Goal: Contribute content: Contribute content

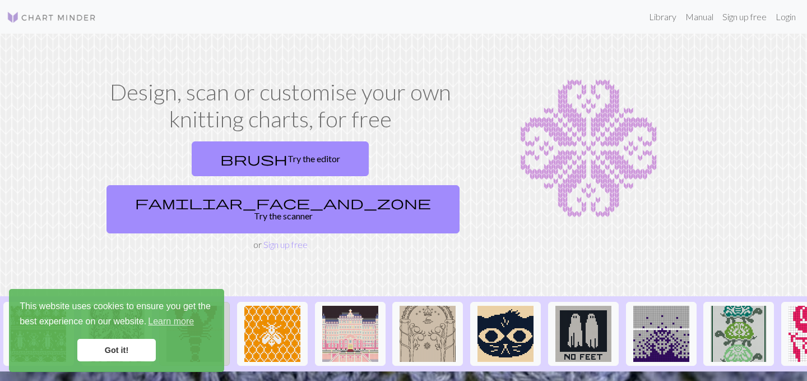
click at [196, 306] on img at bounding box center [195, 334] width 56 height 56
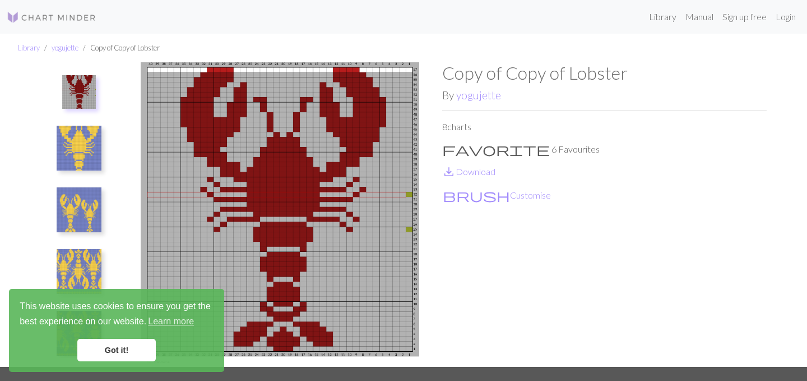
click at [95, 269] on img at bounding box center [79, 271] width 45 height 45
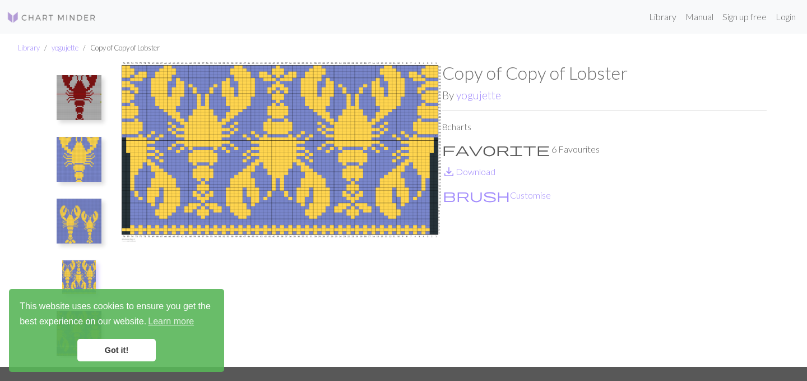
click at [90, 99] on img at bounding box center [79, 97] width 45 height 45
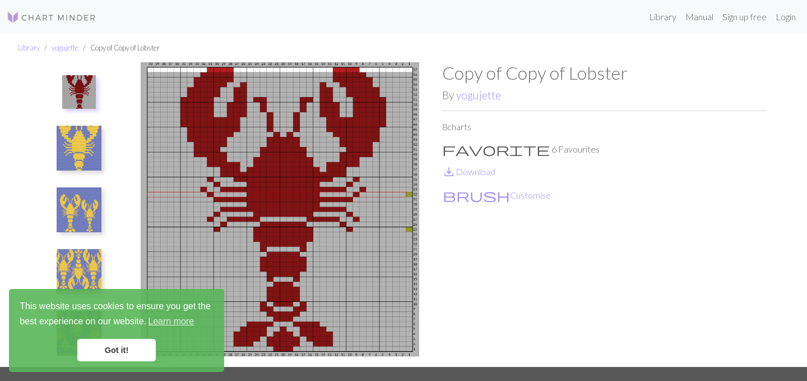
click at [85, 264] on img at bounding box center [79, 271] width 45 height 45
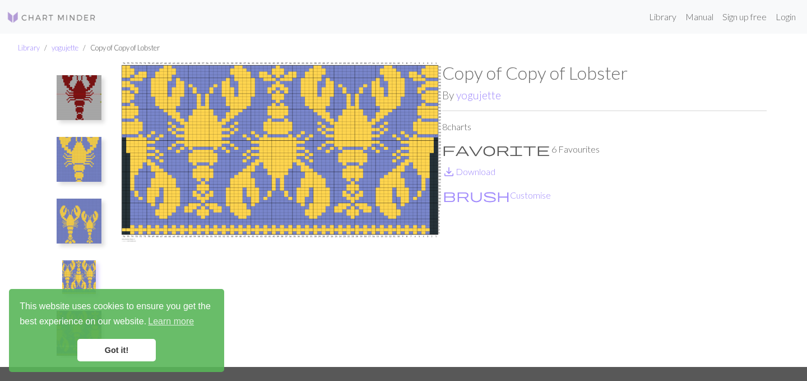
click at [70, 108] on img at bounding box center [79, 97] width 45 height 45
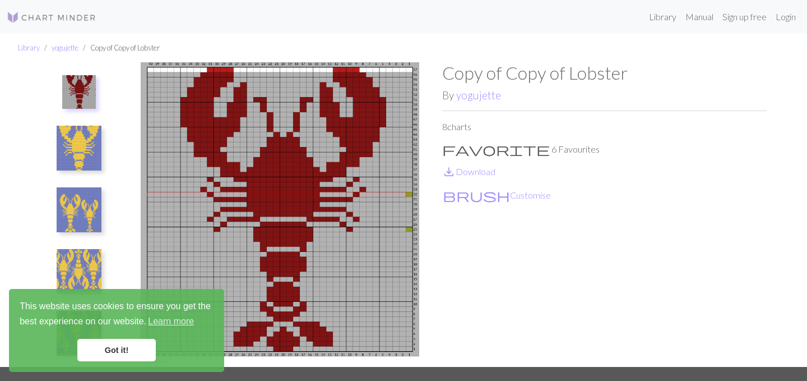
click at [74, 147] on img at bounding box center [79, 148] width 45 height 45
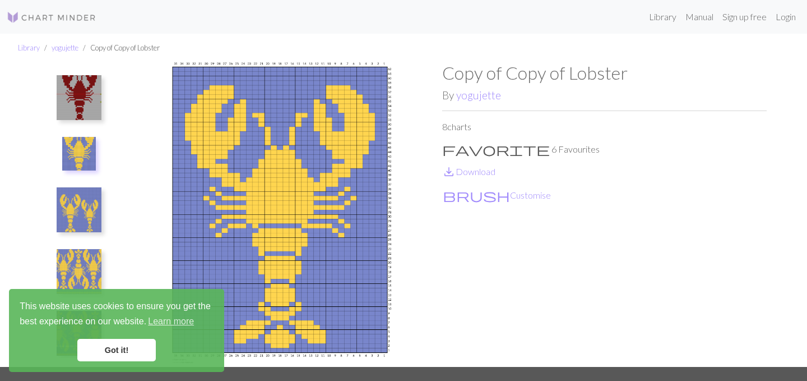
click at [72, 86] on img at bounding box center [79, 97] width 45 height 45
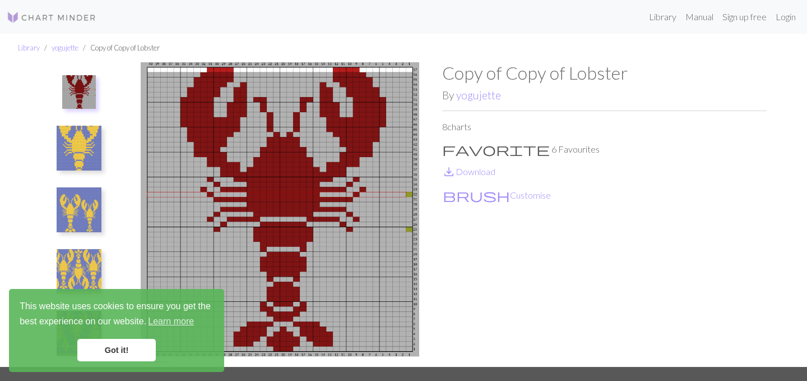
click at [74, 136] on img at bounding box center [79, 148] width 45 height 45
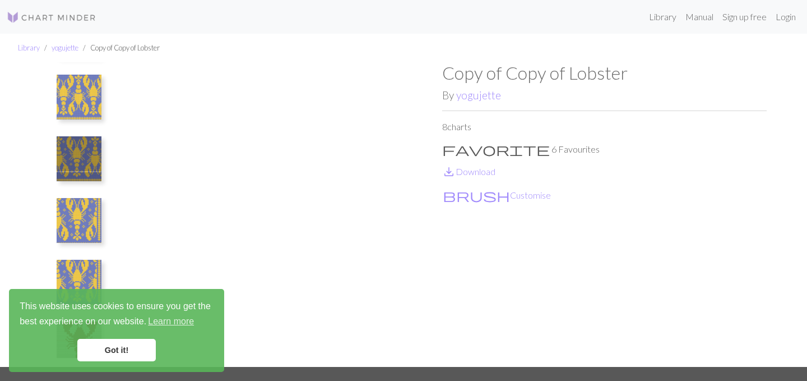
scroll to position [196, 0]
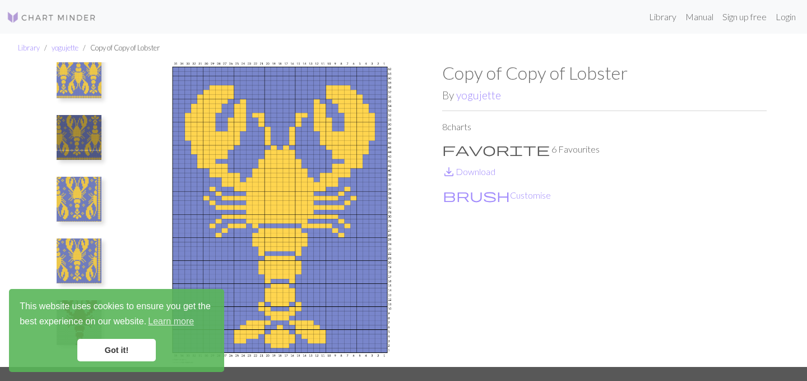
click at [81, 202] on img at bounding box center [79, 199] width 45 height 45
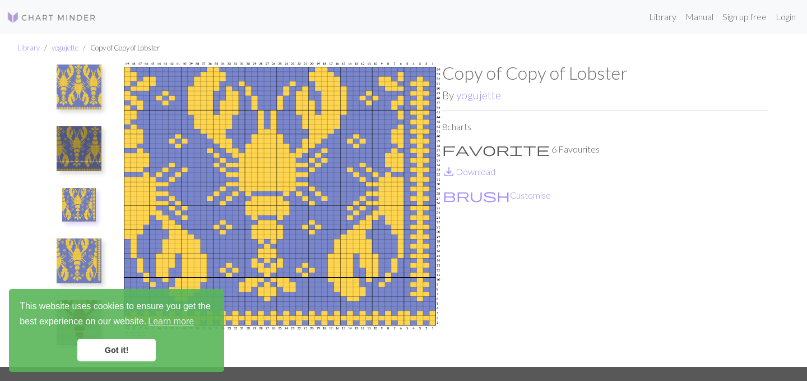
click at [80, 256] on img at bounding box center [79, 260] width 45 height 45
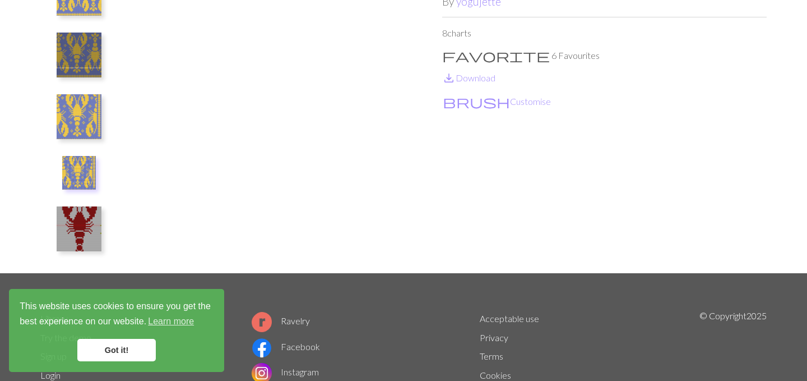
scroll to position [96, 0]
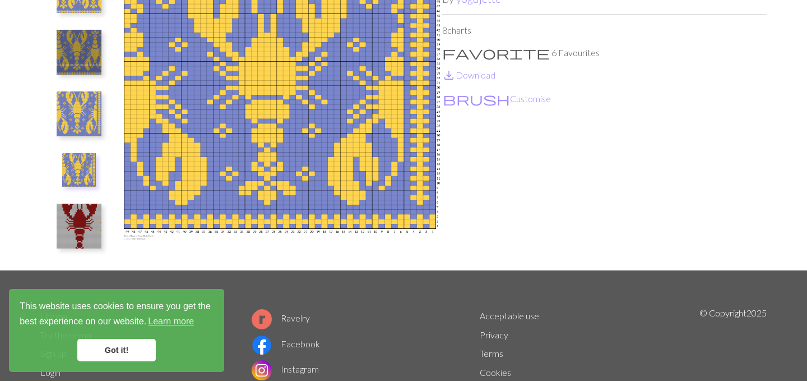
click at [84, 219] on img at bounding box center [79, 226] width 45 height 45
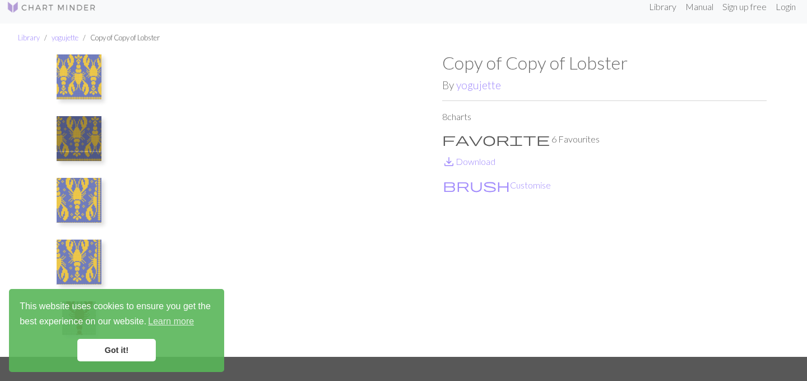
scroll to position [10, 0]
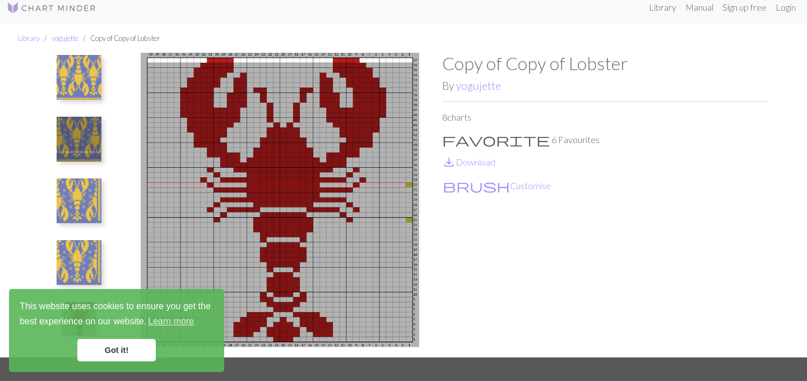
click at [72, 248] on img at bounding box center [79, 262] width 45 height 45
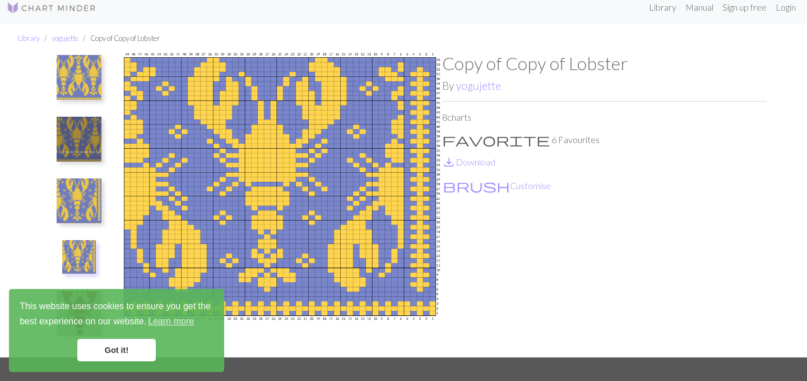
click at [77, 192] on img at bounding box center [79, 200] width 45 height 45
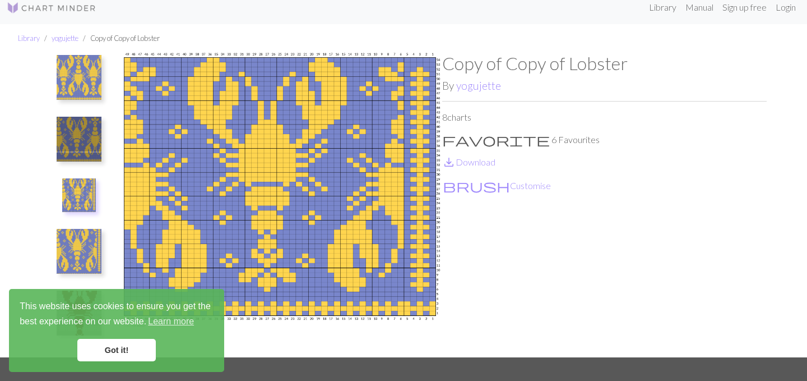
click at [76, 147] on img at bounding box center [79, 139] width 45 height 45
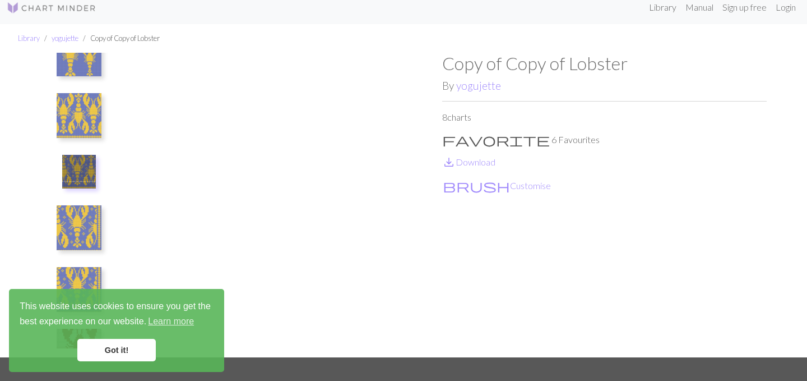
scroll to position [143, 0]
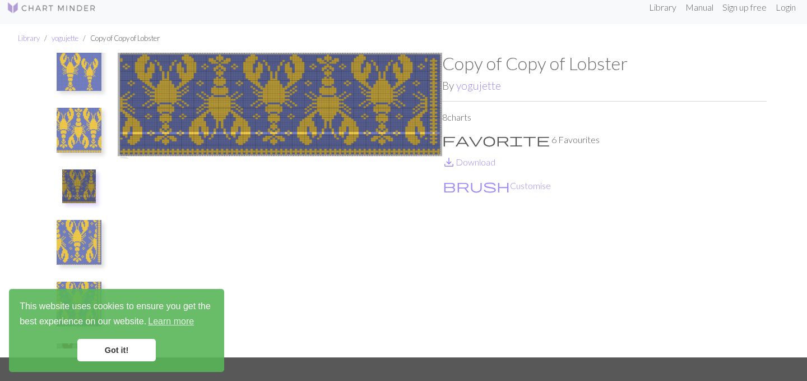
click at [71, 133] on img at bounding box center [79, 130] width 45 height 45
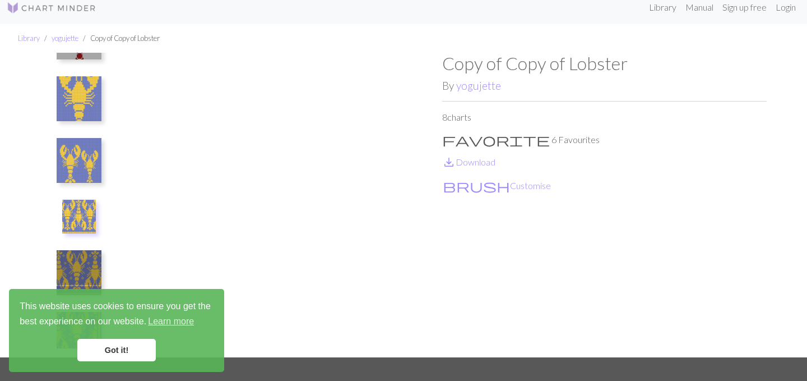
scroll to position [42, 0]
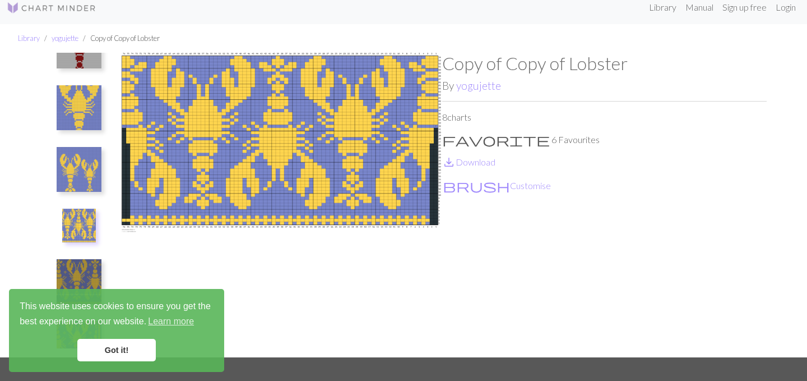
click at [76, 227] on img at bounding box center [79, 226] width 34 height 34
click at [74, 174] on img at bounding box center [79, 169] width 45 height 45
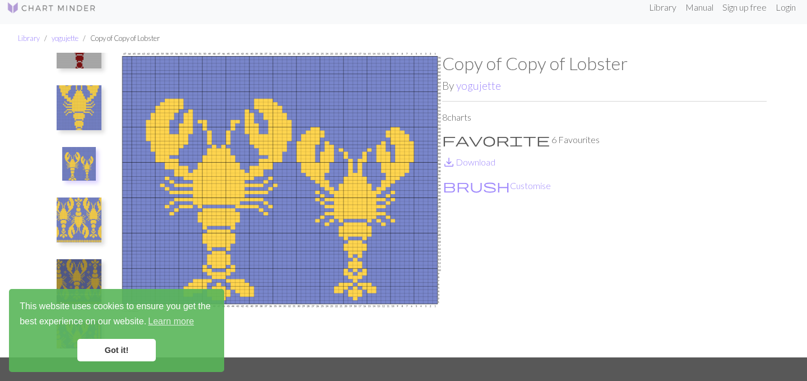
click at [78, 123] on img at bounding box center [79, 107] width 45 height 45
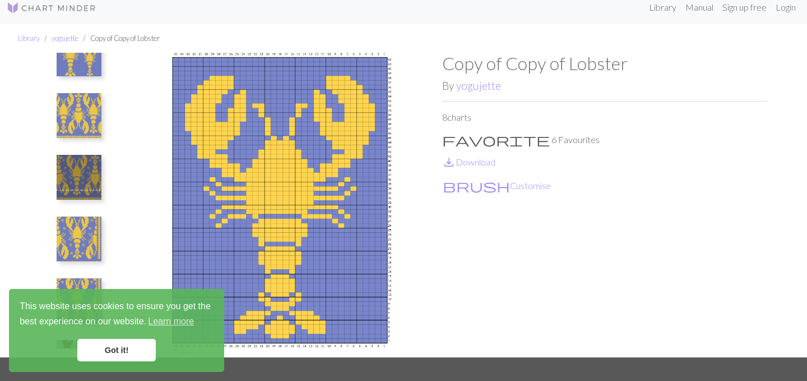
click at [75, 176] on img at bounding box center [79, 177] width 45 height 45
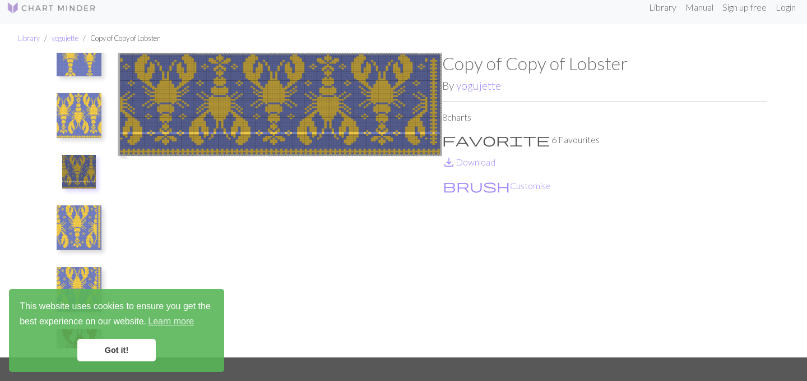
click at [77, 208] on img at bounding box center [79, 227] width 45 height 45
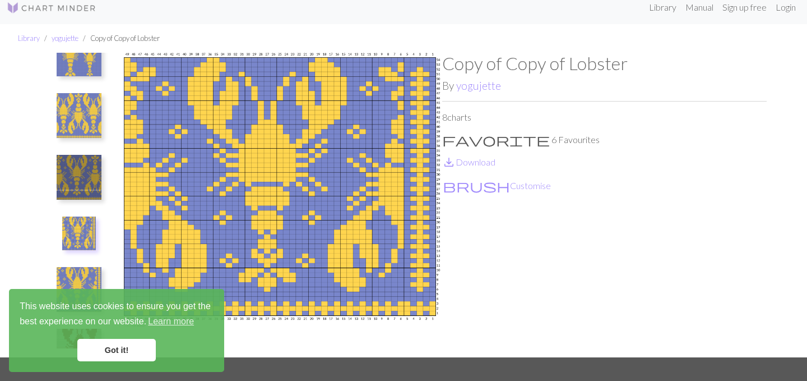
click at [80, 137] on img at bounding box center [79, 115] width 45 height 45
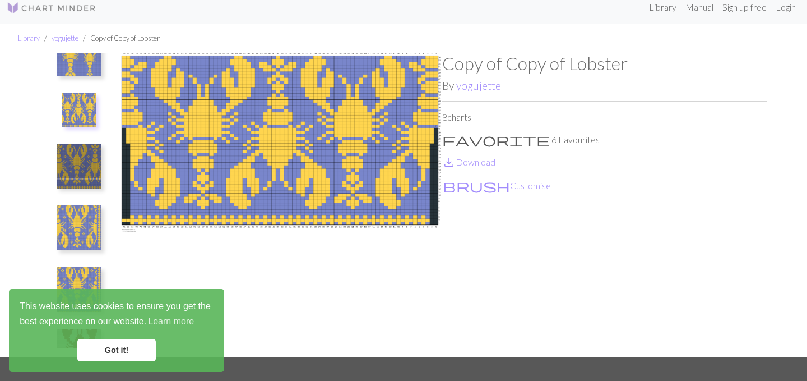
click at [87, 227] on img at bounding box center [79, 227] width 45 height 45
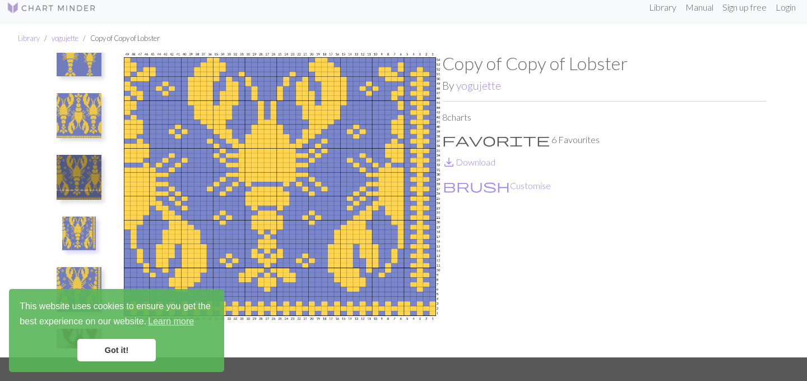
click at [82, 231] on img at bounding box center [79, 233] width 34 height 34
click at [49, 239] on li at bounding box center [78, 233] width 59 height 41
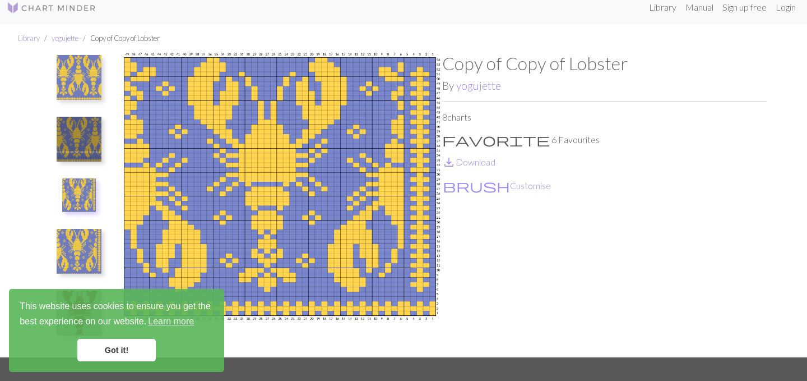
click at [82, 240] on img at bounding box center [79, 251] width 45 height 45
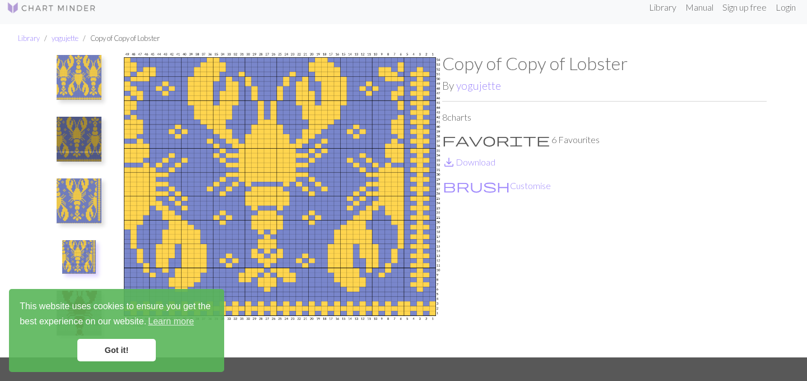
click at [84, 94] on img at bounding box center [79, 77] width 45 height 45
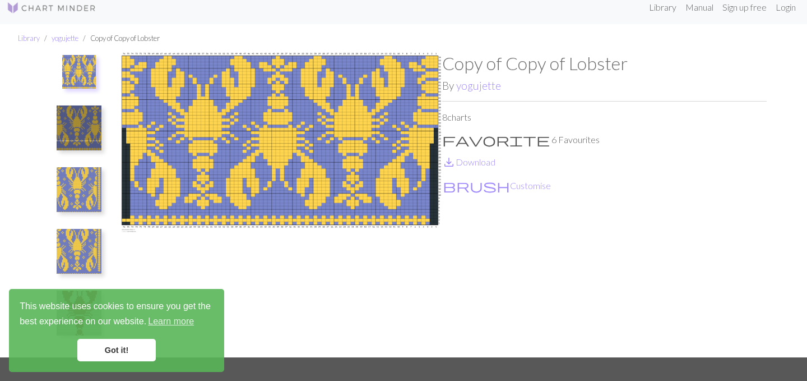
click at [85, 185] on img at bounding box center [79, 189] width 45 height 45
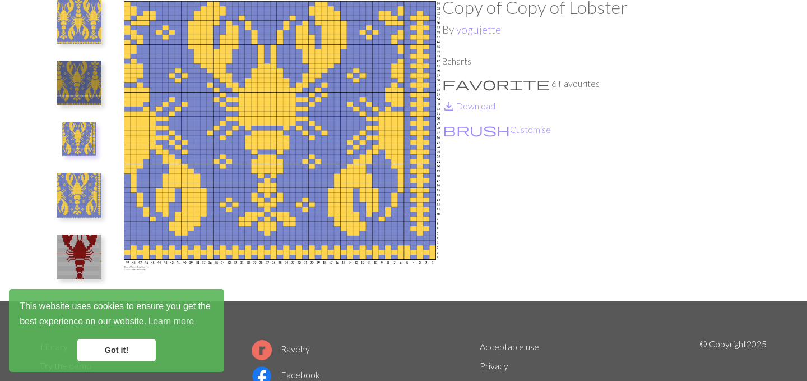
scroll to position [184, 0]
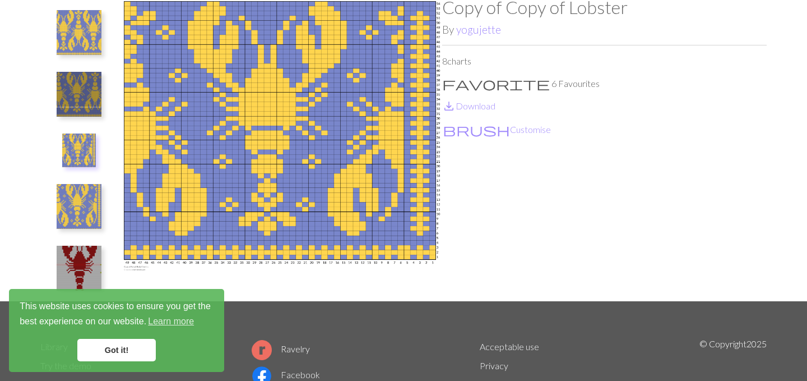
click at [89, 207] on img at bounding box center [79, 206] width 45 height 45
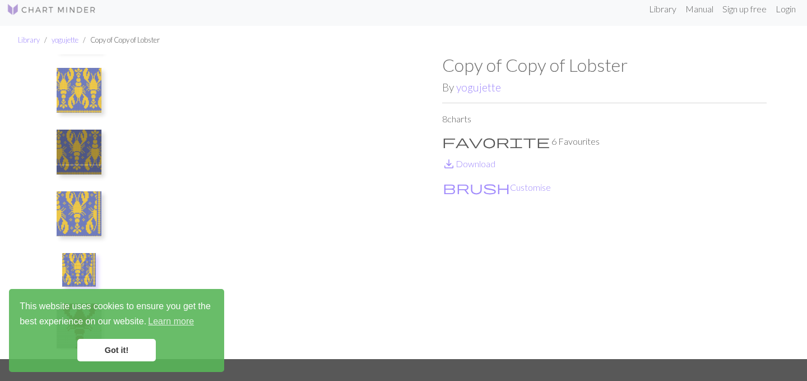
scroll to position [0, 0]
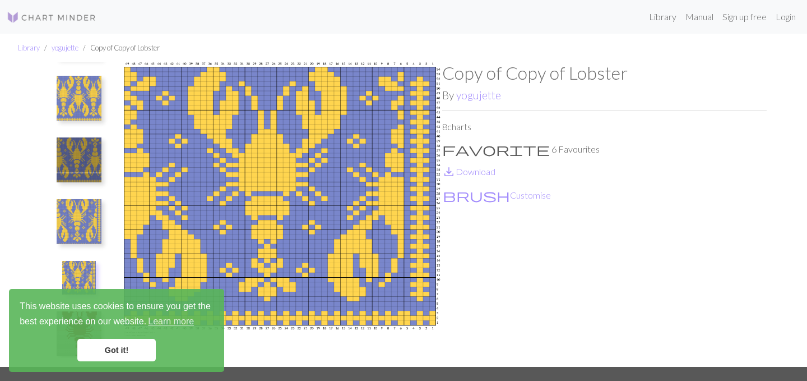
click at [81, 161] on img at bounding box center [79, 159] width 45 height 45
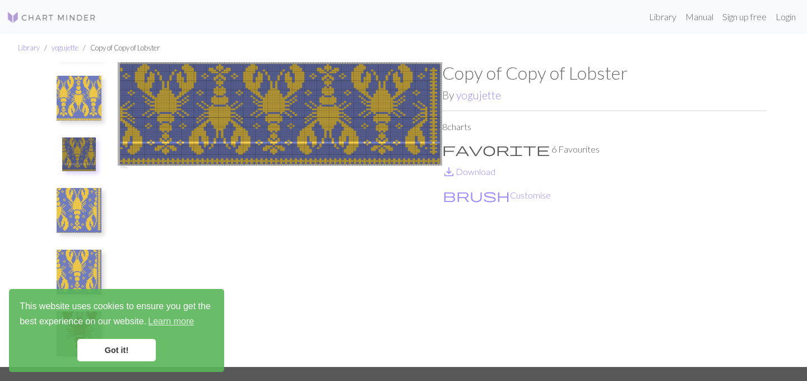
click at [77, 106] on img at bounding box center [79, 98] width 45 height 45
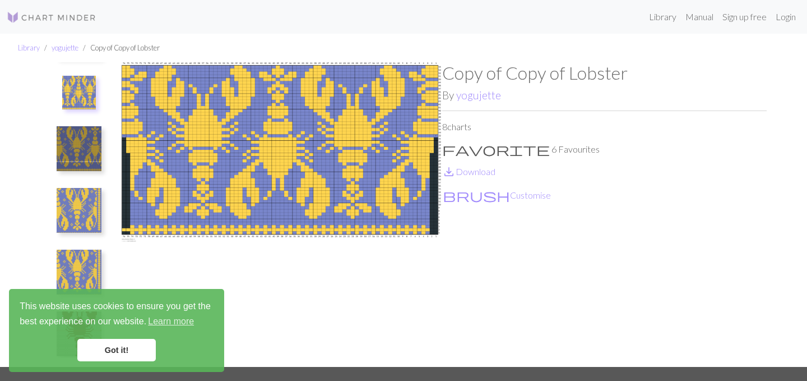
click at [77, 140] on img at bounding box center [79, 148] width 45 height 45
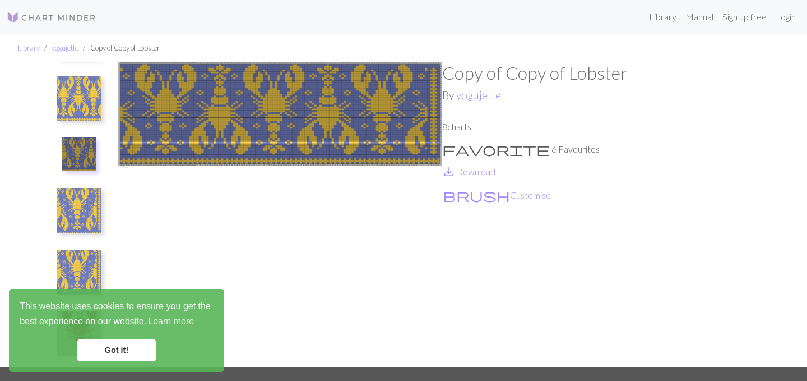
click at [80, 90] on img at bounding box center [79, 98] width 45 height 45
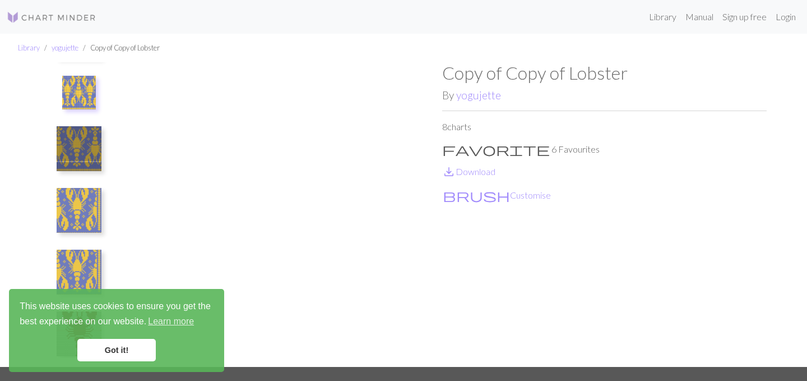
click at [77, 96] on img at bounding box center [79, 93] width 34 height 34
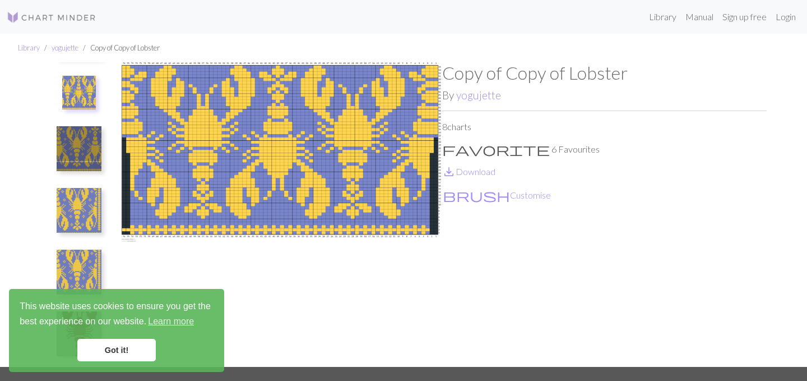
click at [77, 147] on img at bounding box center [79, 148] width 45 height 45
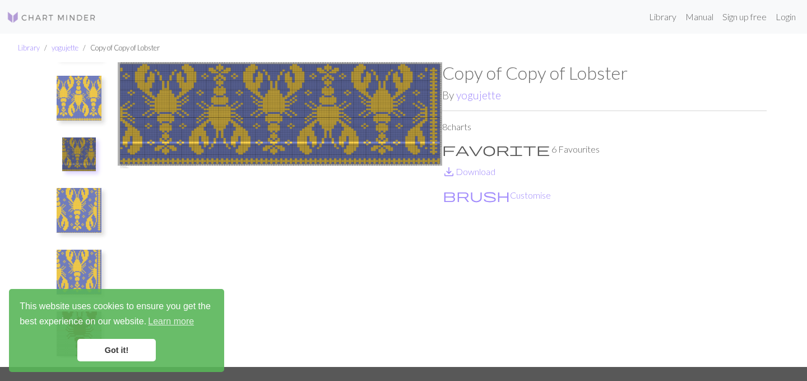
click at [78, 101] on img at bounding box center [79, 98] width 45 height 45
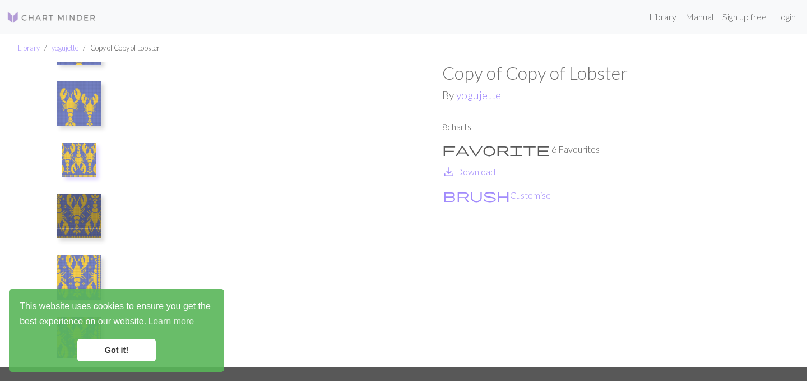
scroll to position [115, 0]
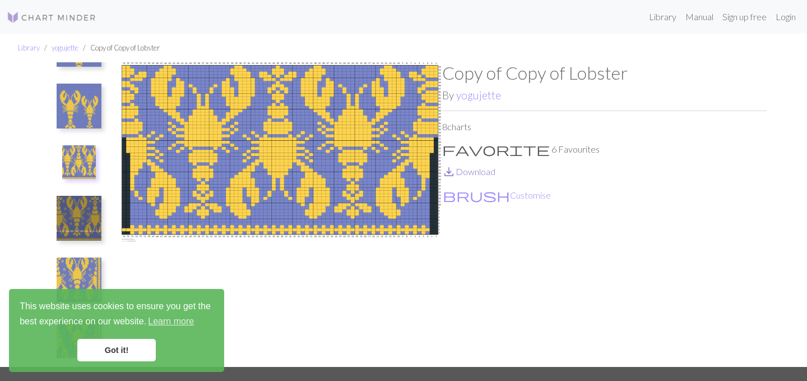
click at [473, 170] on link "save_alt Download" at bounding box center [468, 171] width 53 height 11
click at [315, 164] on img at bounding box center [280, 214] width 325 height 304
click at [464, 194] on button "brush Customise" at bounding box center [496, 195] width 109 height 15
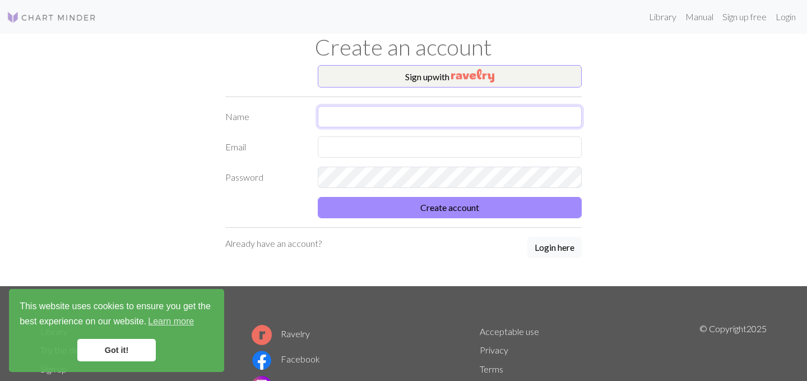
click at [469, 114] on input "text" at bounding box center [450, 116] width 264 height 21
click at [465, 73] on img "button" at bounding box center [472, 75] width 43 height 13
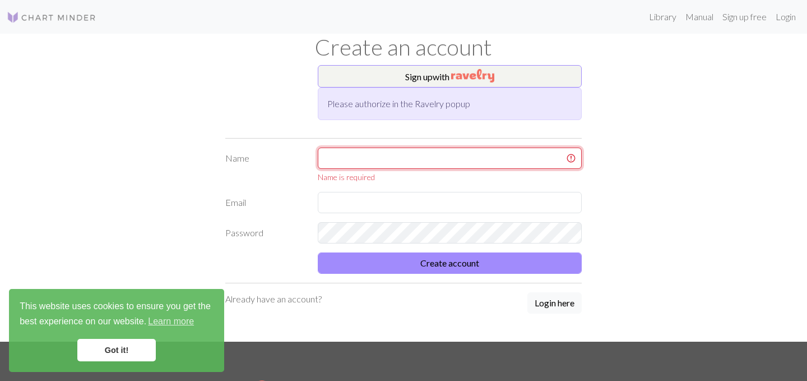
click at [417, 150] on input "text" at bounding box center [450, 157] width 264 height 21
click at [464, 165] on input "text" at bounding box center [450, 157] width 264 height 21
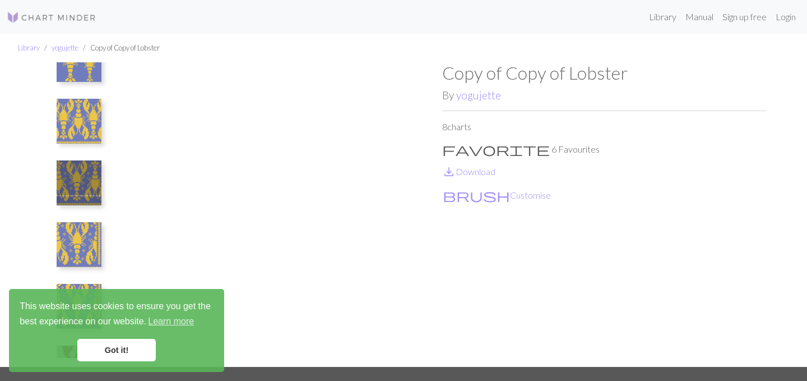
scroll to position [196, 0]
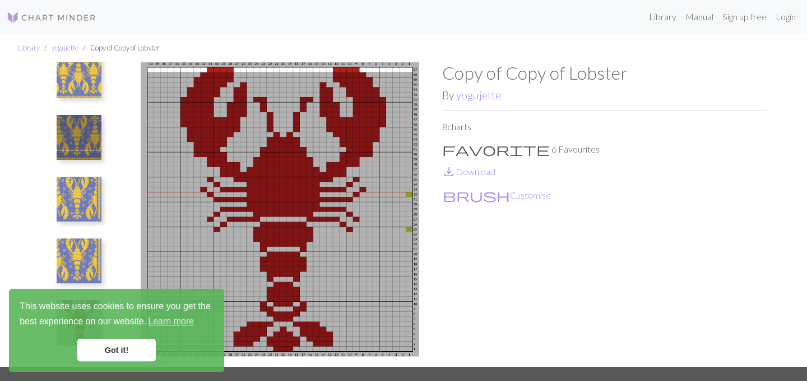
click at [86, 144] on img at bounding box center [79, 137] width 45 height 45
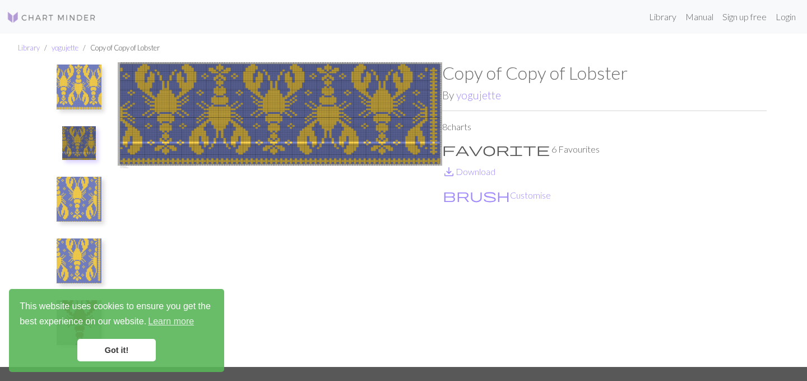
click at [72, 79] on img at bounding box center [79, 86] width 45 height 45
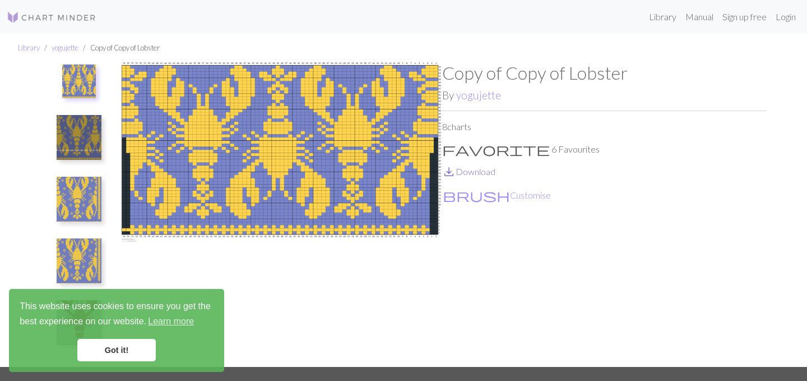
click at [483, 171] on link "save_alt Download" at bounding box center [468, 171] width 53 height 11
click at [466, 197] on button "brush Customise" at bounding box center [496, 195] width 109 height 15
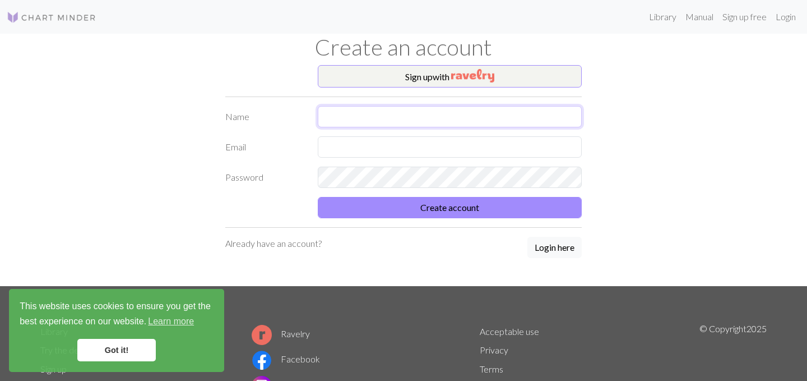
click at [476, 124] on input "text" at bounding box center [450, 116] width 264 height 21
click at [615, 107] on div "Sign up with Name Email Password Create account Already have an account? Login …" at bounding box center [404, 175] width 740 height 221
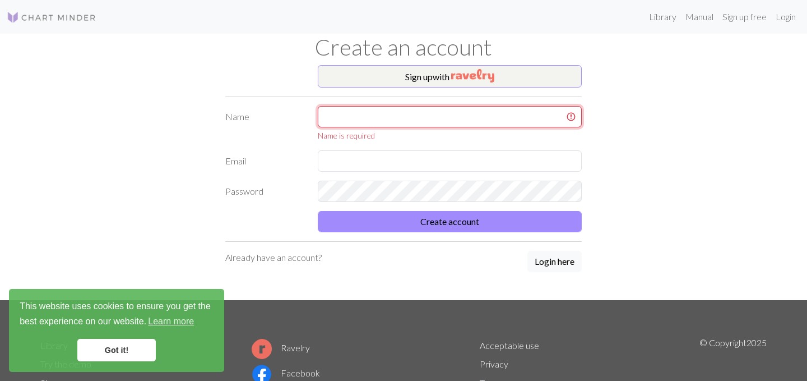
click at [453, 115] on input "text" at bounding box center [450, 116] width 264 height 21
click at [452, 67] on button "Sign up with" at bounding box center [450, 76] width 264 height 22
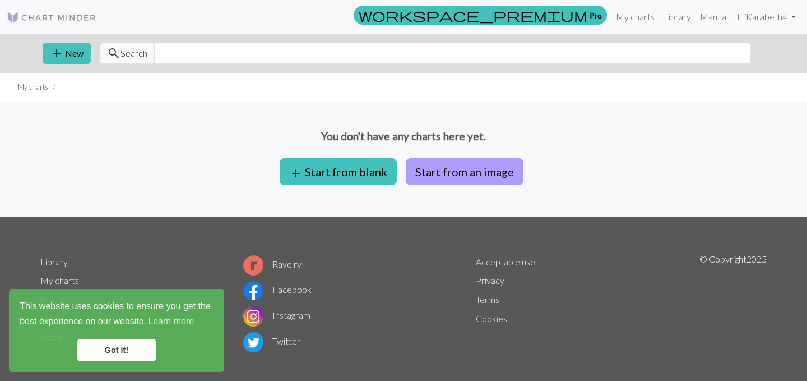
click at [437, 168] on button "Start from an image" at bounding box center [465, 171] width 118 height 27
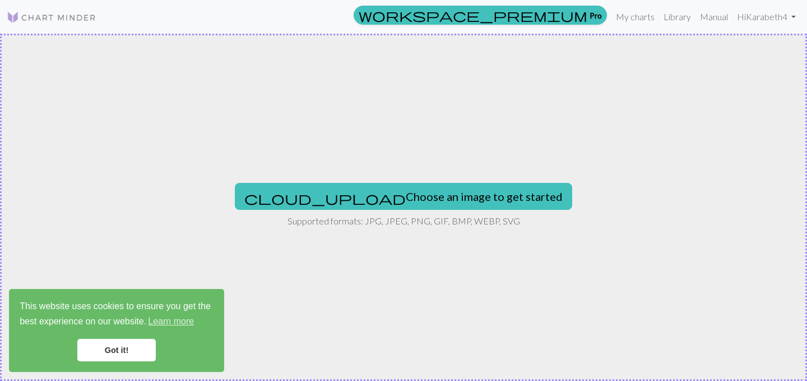
click at [66, 21] on img at bounding box center [52, 17] width 90 height 13
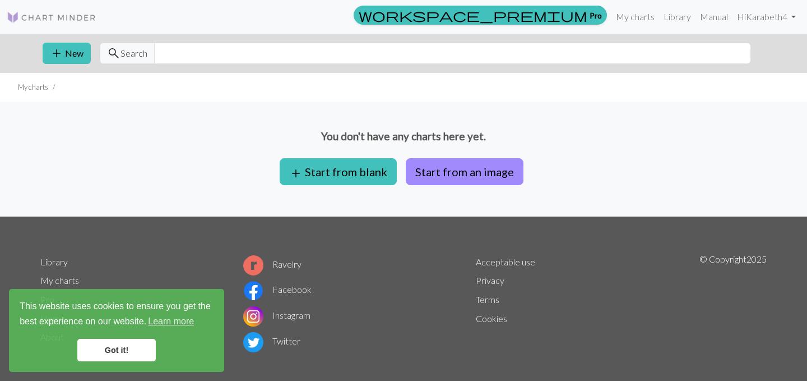
click at [65, 11] on img at bounding box center [52, 17] width 90 height 13
click at [683, 14] on link "Library" at bounding box center [677, 17] width 36 height 22
click at [122, 344] on link "Got it!" at bounding box center [116, 350] width 79 height 22
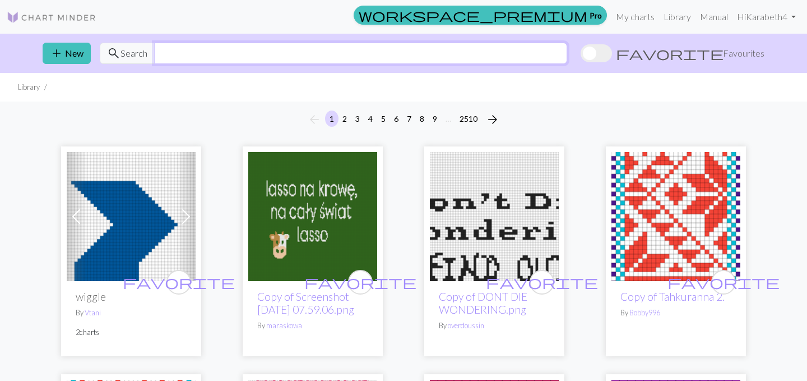
click at [403, 52] on input "text" at bounding box center [360, 53] width 413 height 21
type input "lobster"
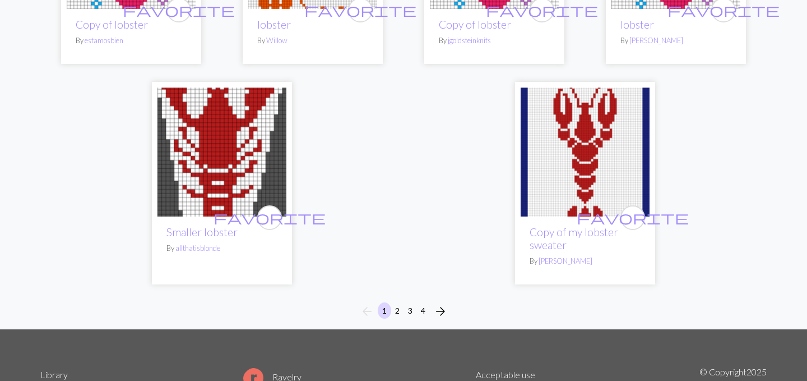
scroll to position [2931, 0]
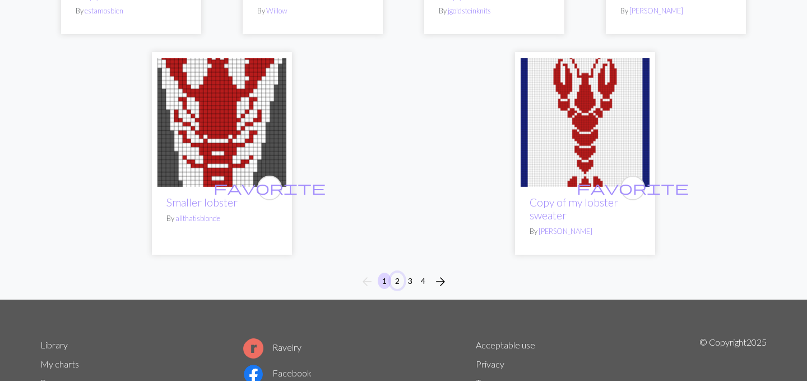
click at [396, 273] on button "2" at bounding box center [397, 281] width 13 height 16
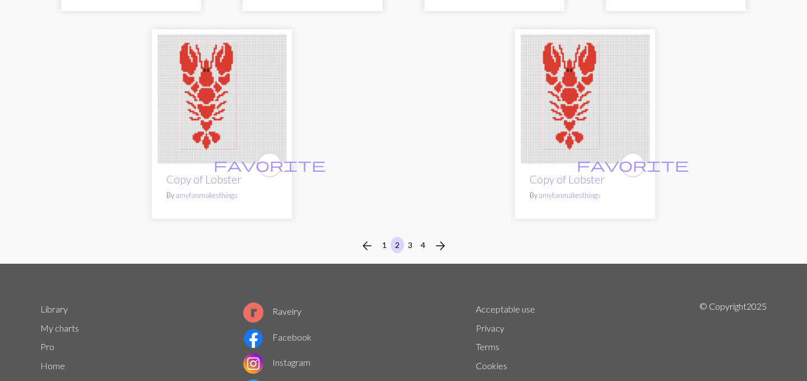
scroll to position [3031, 0]
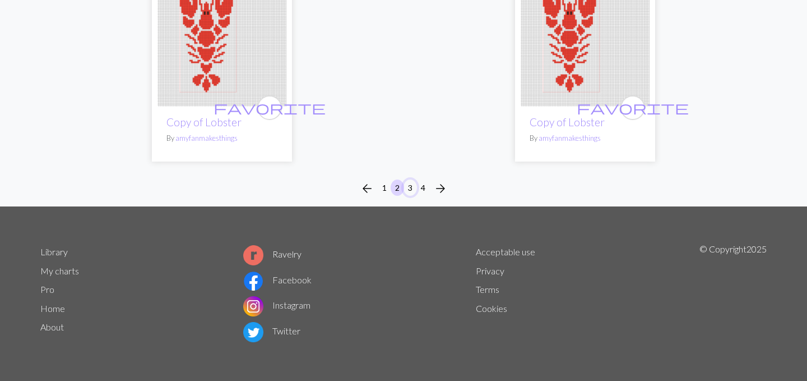
click at [412, 187] on button "3" at bounding box center [410, 187] width 13 height 16
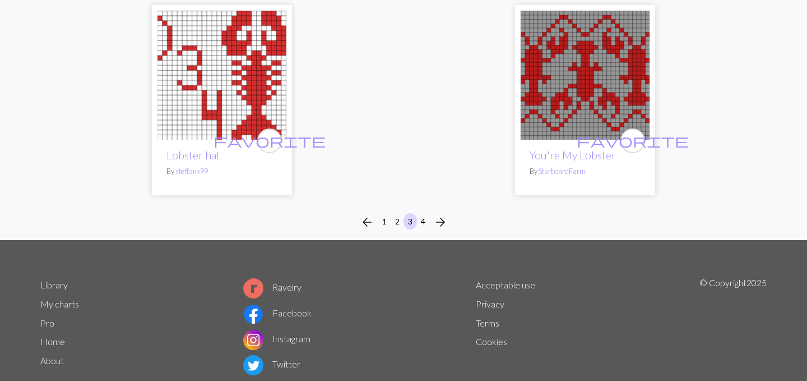
scroll to position [2930, 0]
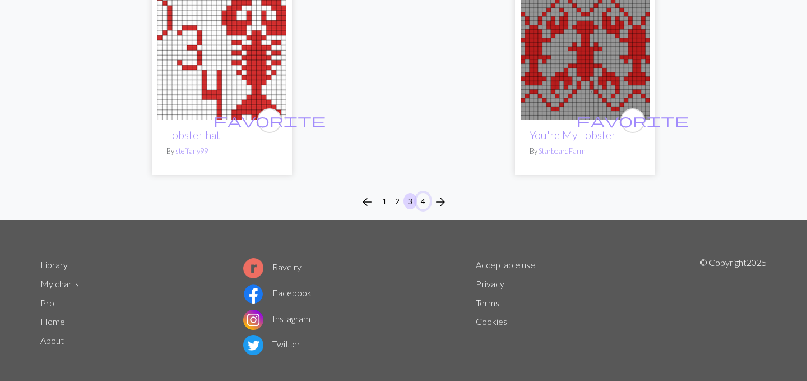
click at [427, 193] on button "4" at bounding box center [423, 201] width 13 height 16
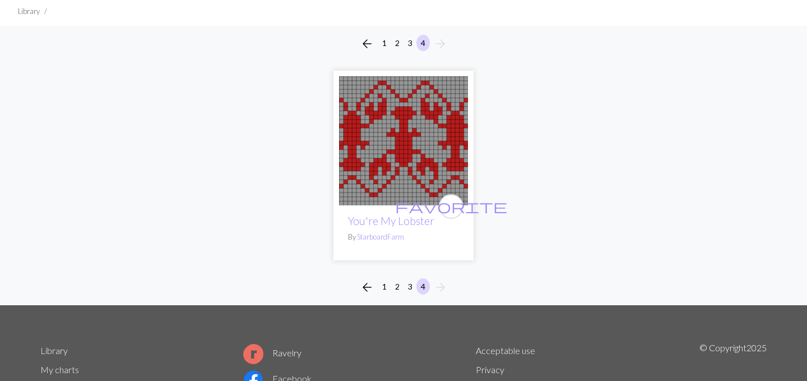
scroll to position [97, 0]
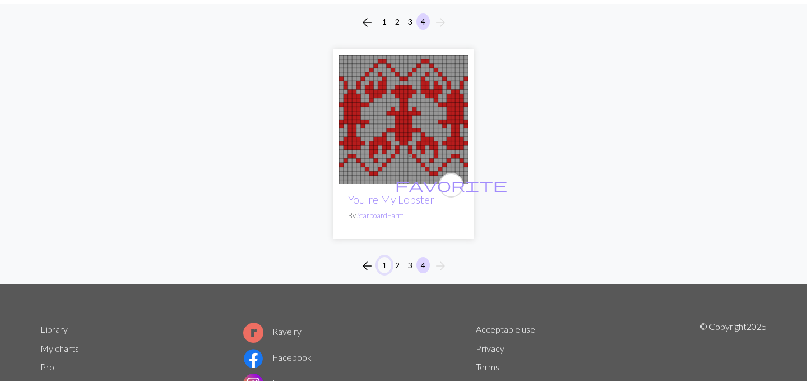
click at [380, 266] on button "1" at bounding box center [384, 265] width 13 height 16
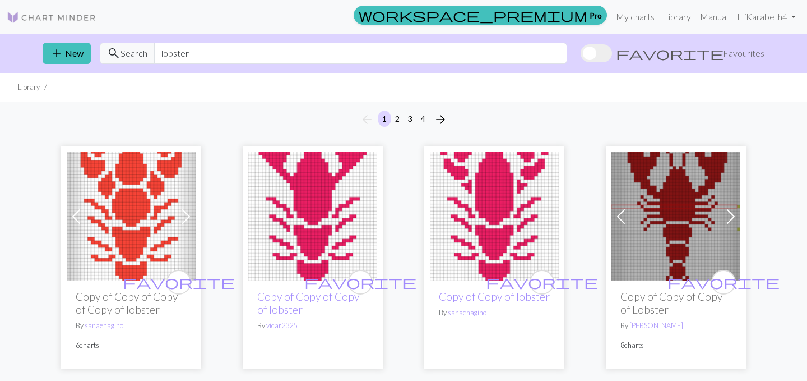
click at [524, 130] on div "arrow_back 1 2 3 4 arrow_forward" at bounding box center [403, 119] width 807 height 36
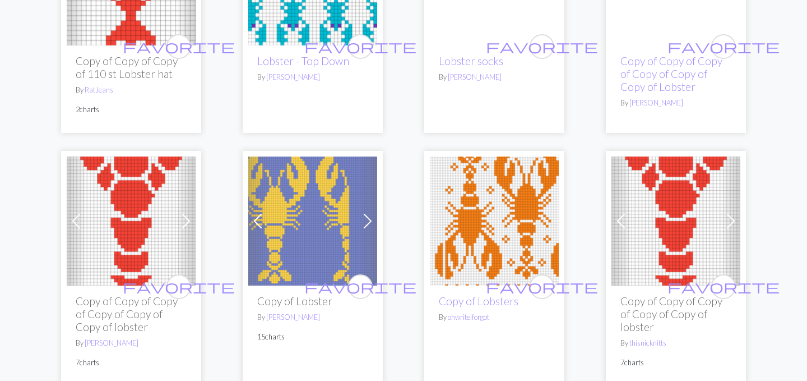
scroll to position [1770, 0]
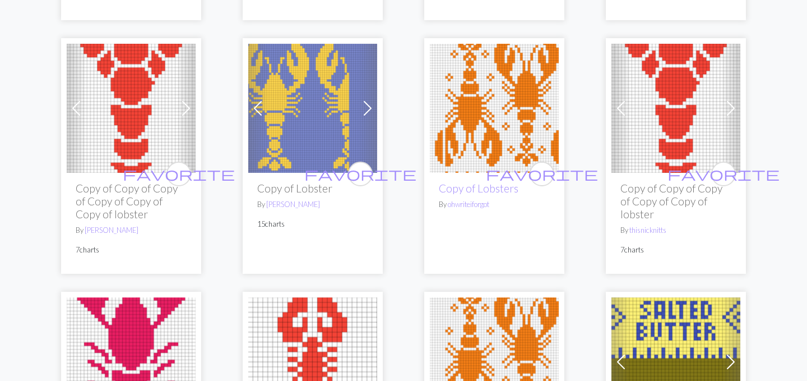
click at [363, 99] on span at bounding box center [368, 108] width 18 height 18
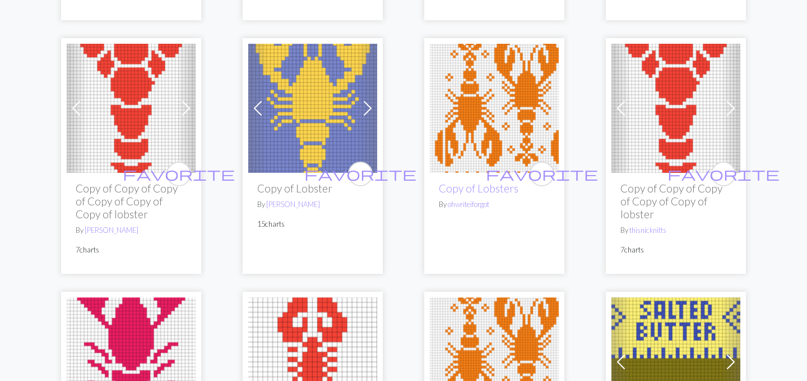
click at [336, 95] on img at bounding box center [312, 108] width 129 height 129
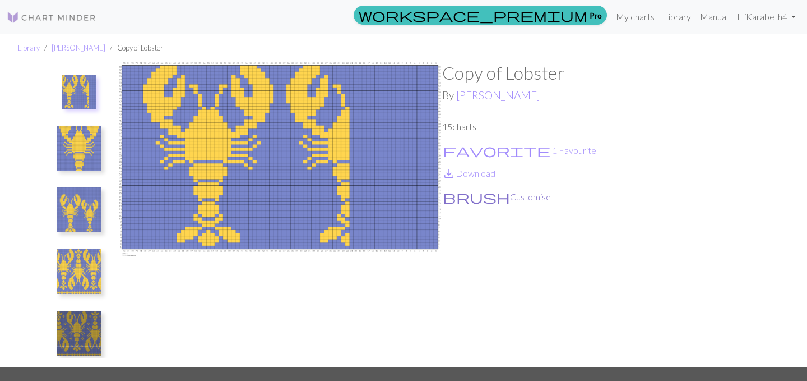
click at [471, 200] on button "brush Customise" at bounding box center [496, 197] width 109 height 15
click at [513, 98] on link "[PERSON_NAME]" at bounding box center [498, 95] width 84 height 13
click at [477, 196] on button "brush Customise" at bounding box center [496, 197] width 109 height 15
click at [476, 199] on button "brush Customise" at bounding box center [496, 197] width 109 height 15
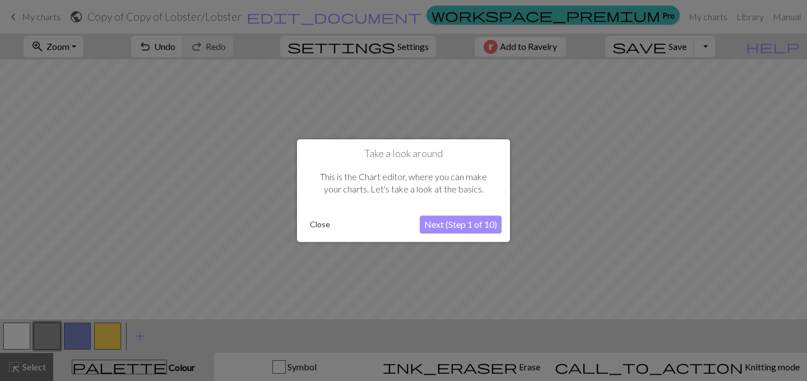
click at [461, 227] on button "Next (Step 1 of 10)" at bounding box center [461, 224] width 82 height 18
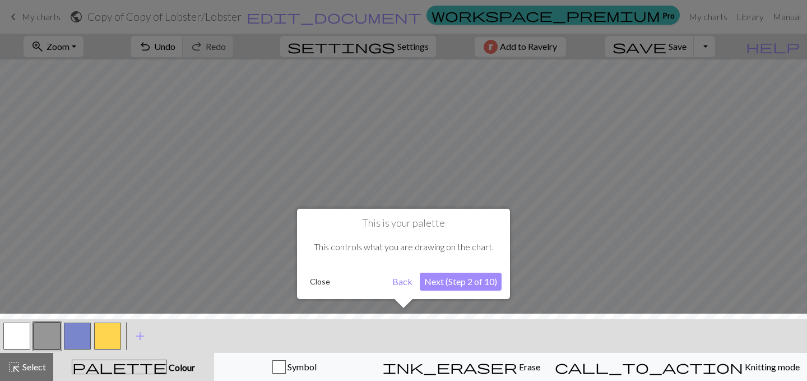
click at [321, 280] on button "Close" at bounding box center [320, 281] width 29 height 17
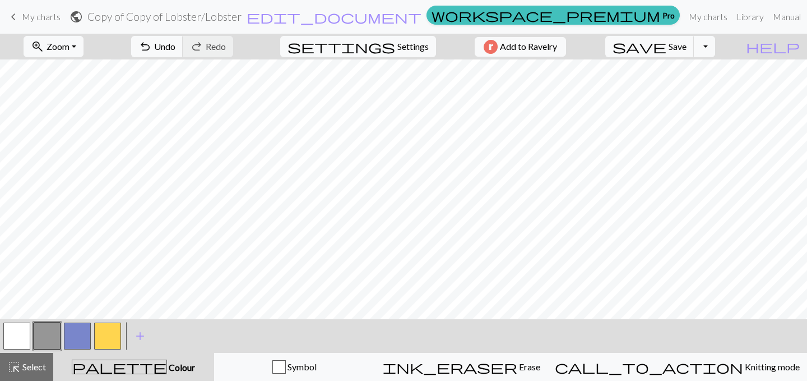
scroll to position [179, 0]
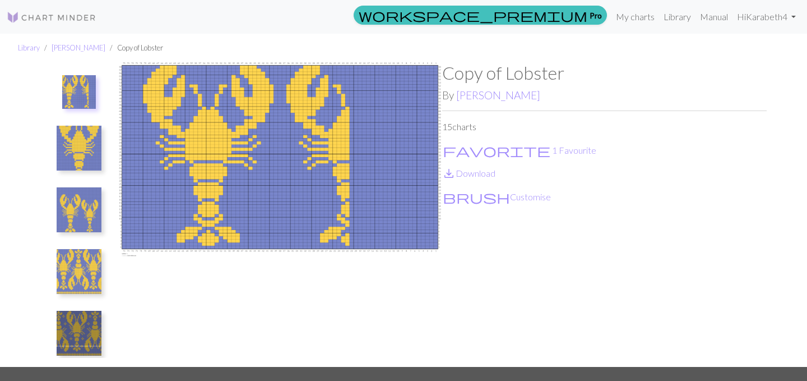
click at [81, 282] on img at bounding box center [79, 271] width 45 height 45
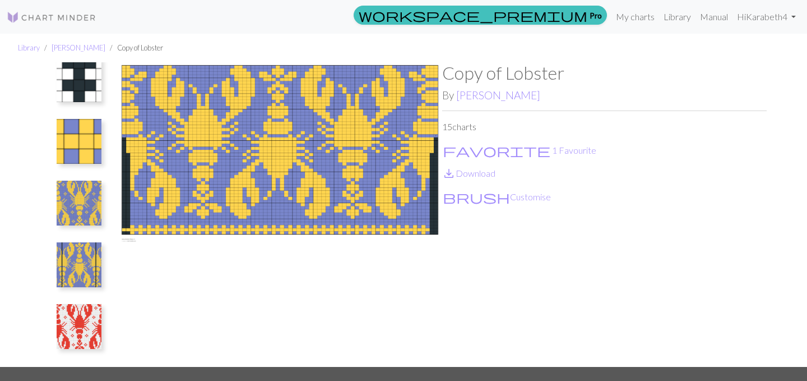
click at [77, 126] on img at bounding box center [79, 141] width 45 height 45
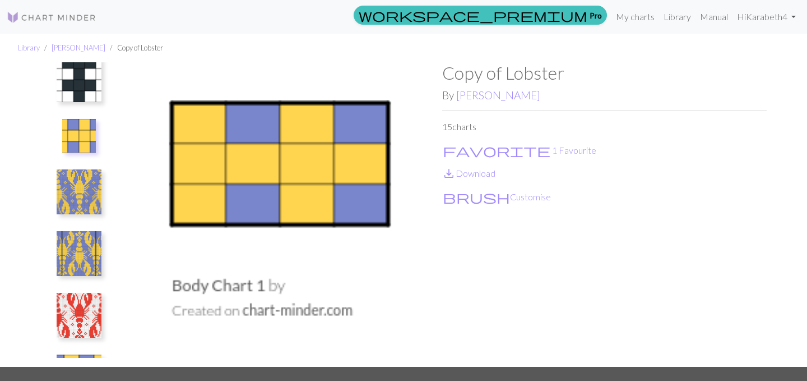
click at [74, 186] on img at bounding box center [79, 191] width 45 height 45
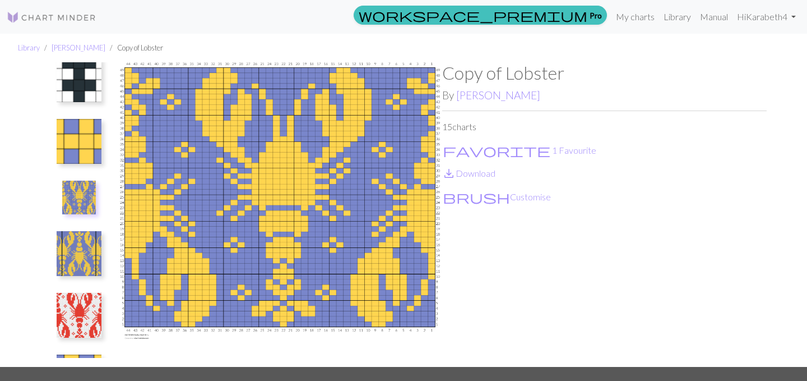
click at [70, 241] on img at bounding box center [79, 253] width 45 height 45
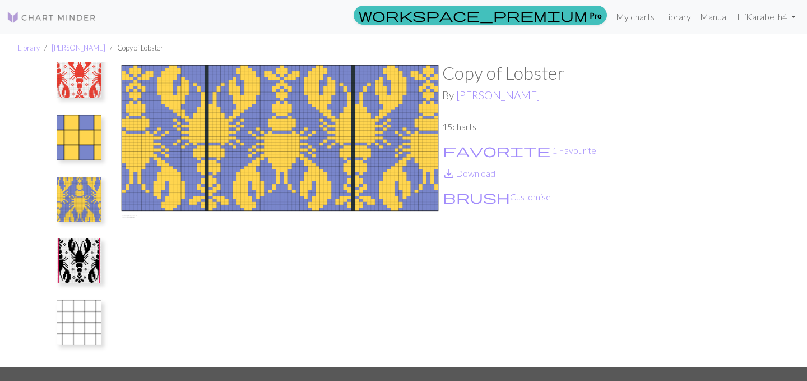
scroll to position [10, 0]
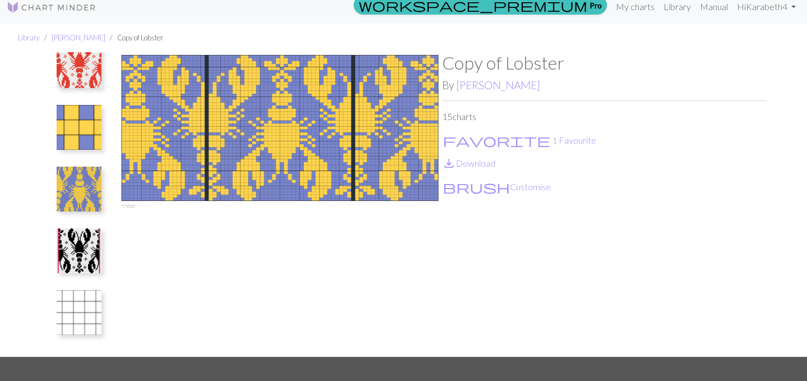
click at [70, 253] on img at bounding box center [79, 250] width 45 height 45
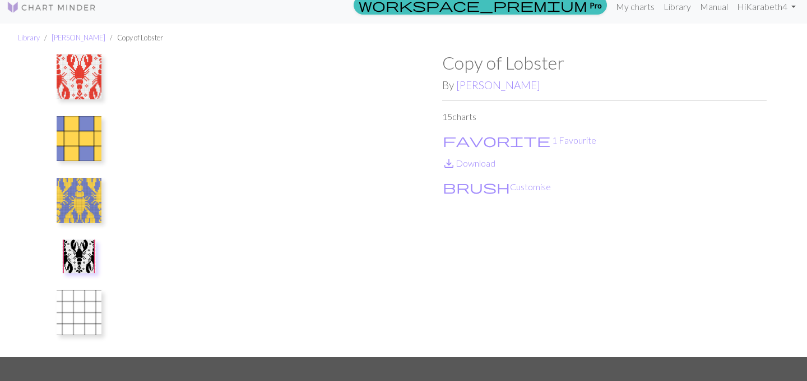
scroll to position [0, 0]
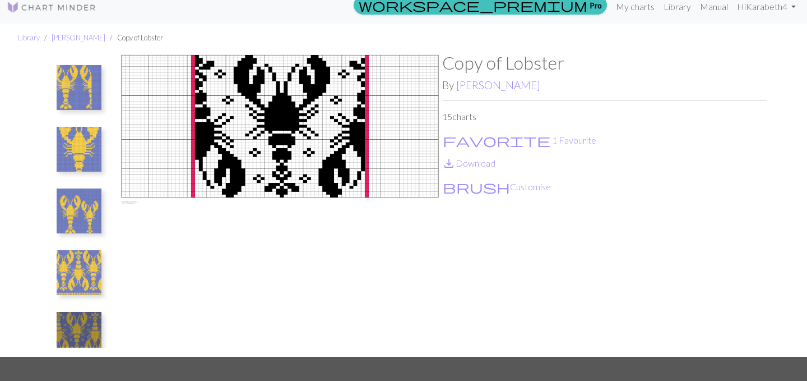
click at [84, 248] on button at bounding box center [78, 272] width 59 height 53
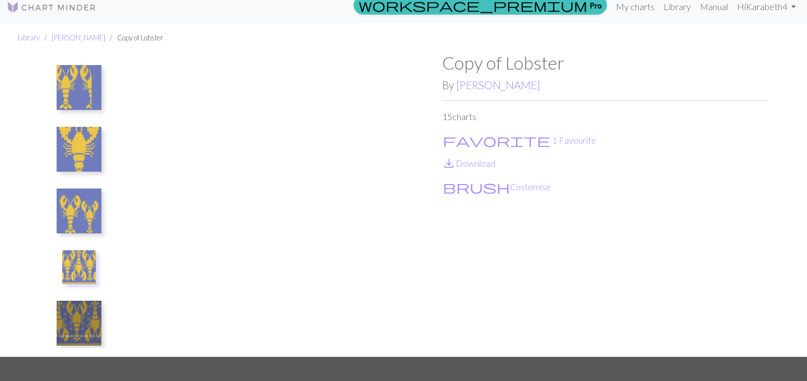
scroll to position [66, 0]
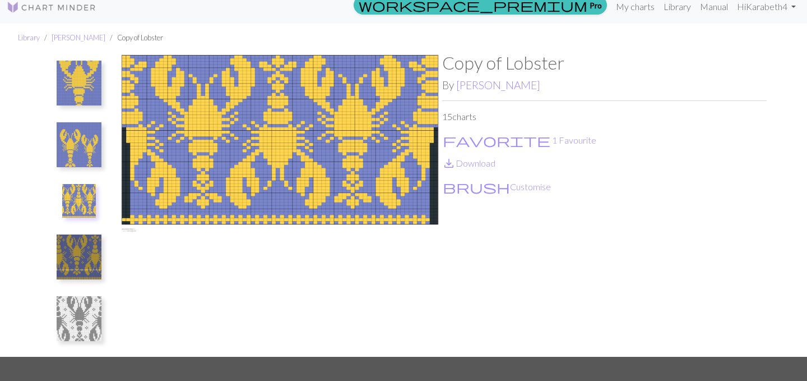
click at [79, 257] on img at bounding box center [79, 256] width 45 height 45
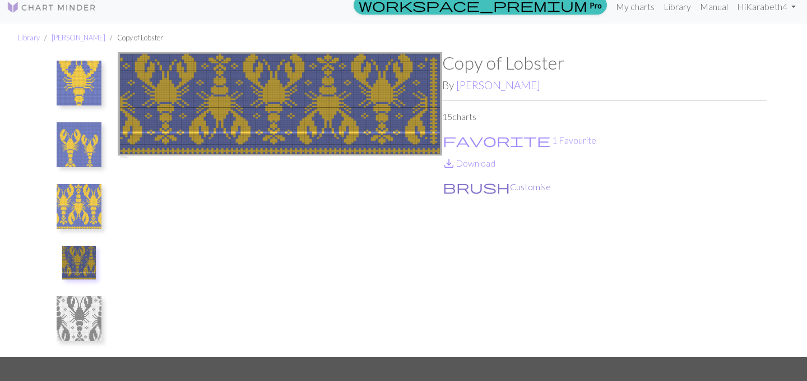
click at [465, 185] on button "brush Customise" at bounding box center [496, 186] width 109 height 15
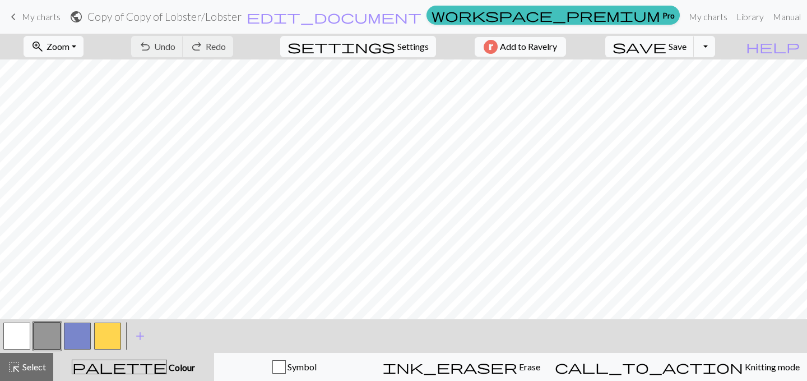
click at [77, 338] on button "button" at bounding box center [77, 335] width 27 height 27
click at [140, 362] on span "palette" at bounding box center [119, 367] width 94 height 16
click at [167, 365] on span "Colour" at bounding box center [181, 367] width 28 height 11
click at [167, 366] on span "Colour" at bounding box center [181, 367] width 28 height 11
click at [80, 343] on button "button" at bounding box center [77, 335] width 27 height 27
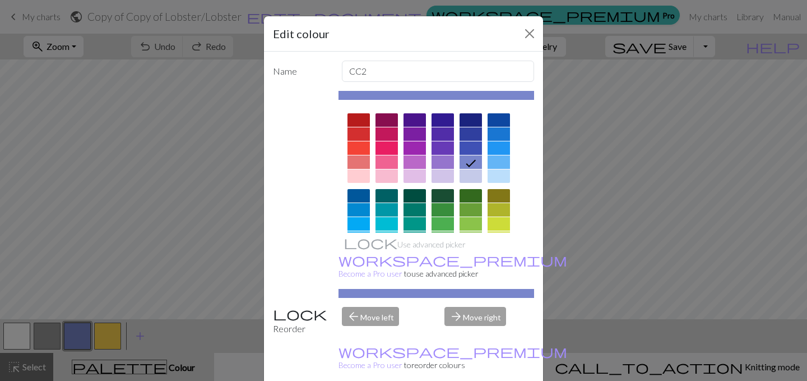
click at [357, 122] on div at bounding box center [359, 119] width 22 height 13
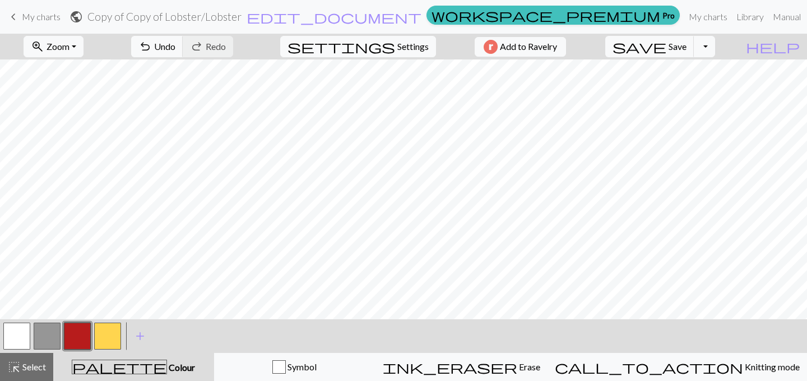
click at [88, 340] on button "button" at bounding box center [77, 335] width 27 height 27
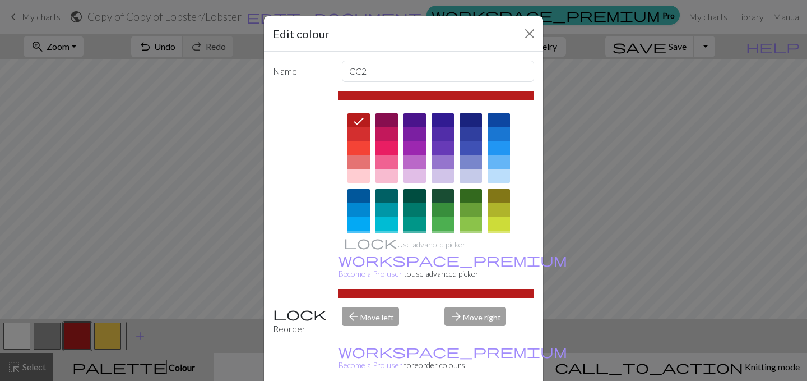
click at [496, 118] on div at bounding box center [499, 119] width 22 height 13
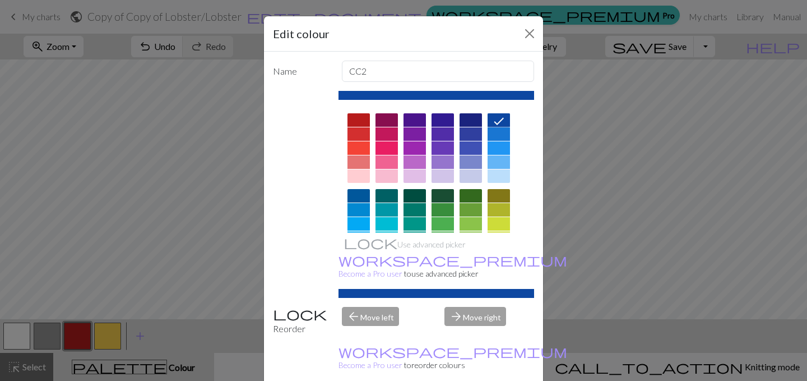
click at [472, 124] on div at bounding box center [471, 119] width 22 height 13
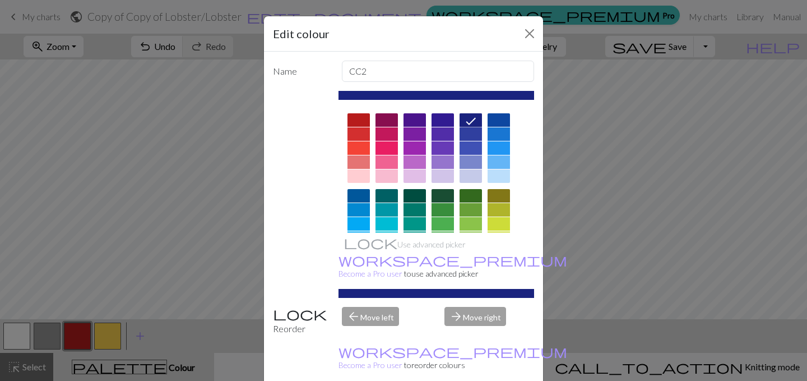
click at [472, 136] on div at bounding box center [471, 133] width 22 height 13
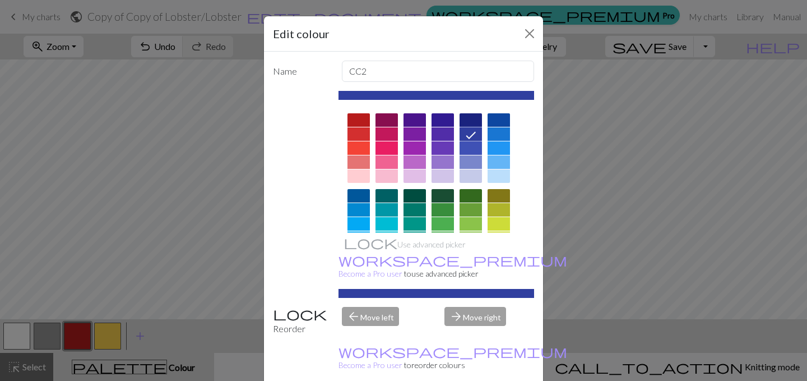
click at [472, 116] on div at bounding box center [471, 119] width 22 height 13
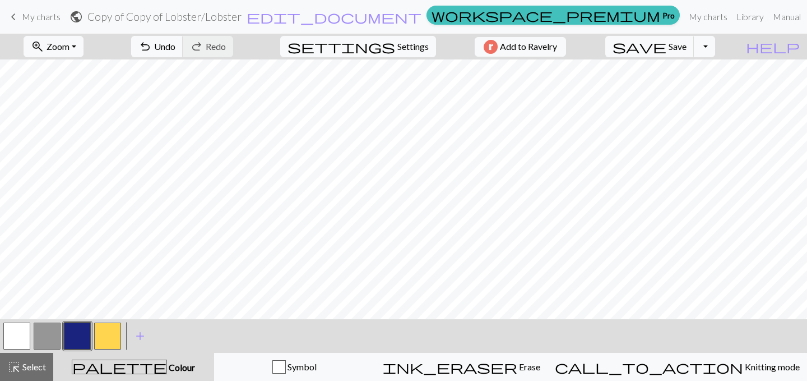
click at [113, 335] on button "button" at bounding box center [107, 335] width 27 height 27
click at [111, 336] on button "button" at bounding box center [107, 335] width 27 height 27
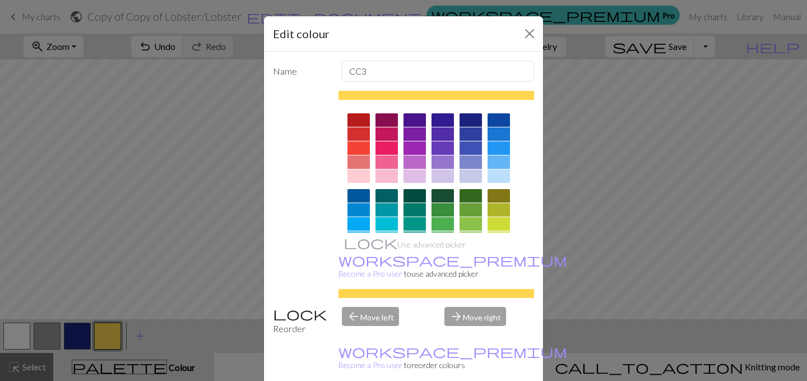
click at [363, 117] on div at bounding box center [359, 119] width 22 height 13
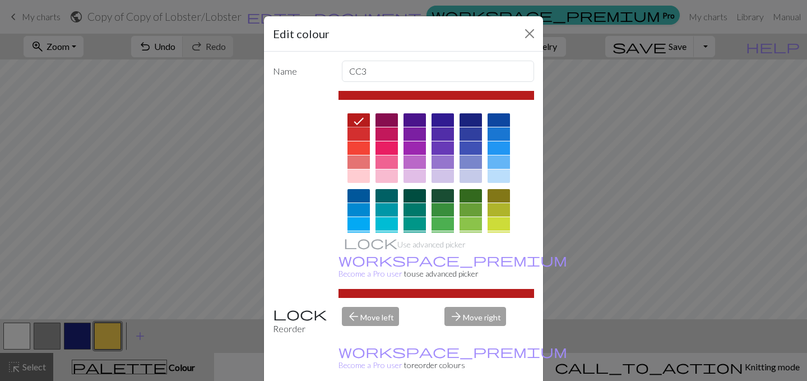
click at [362, 134] on div at bounding box center [359, 133] width 22 height 13
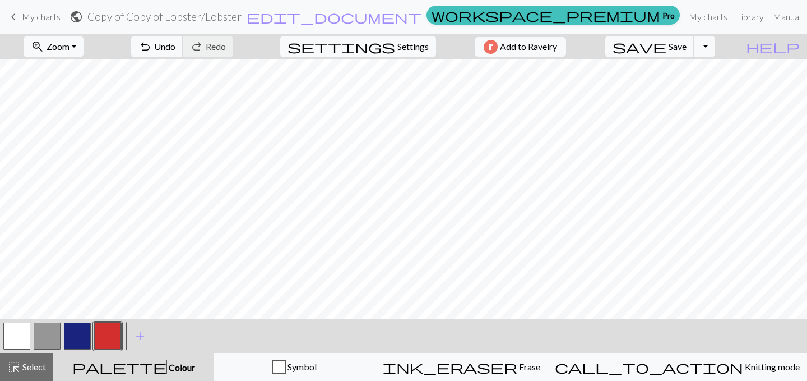
click at [105, 331] on button "button" at bounding box center [107, 335] width 27 height 27
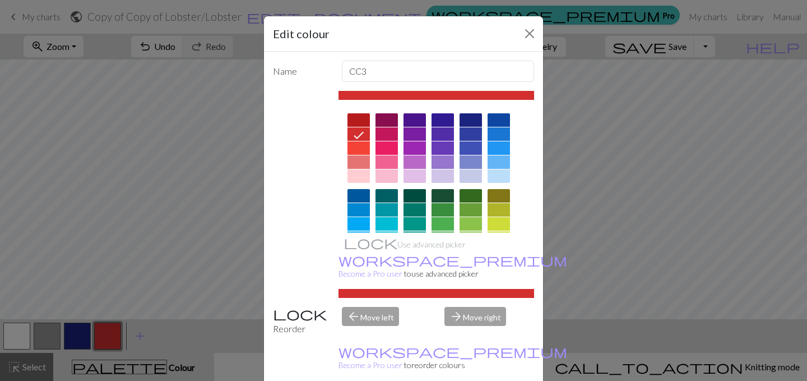
click at [357, 116] on div at bounding box center [359, 119] width 22 height 13
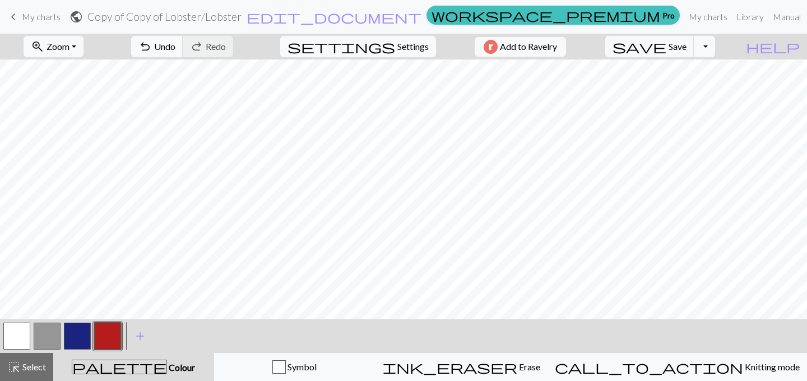
click at [85, 337] on button "button" at bounding box center [77, 335] width 27 height 27
click at [77, 335] on button "button" at bounding box center [77, 335] width 27 height 27
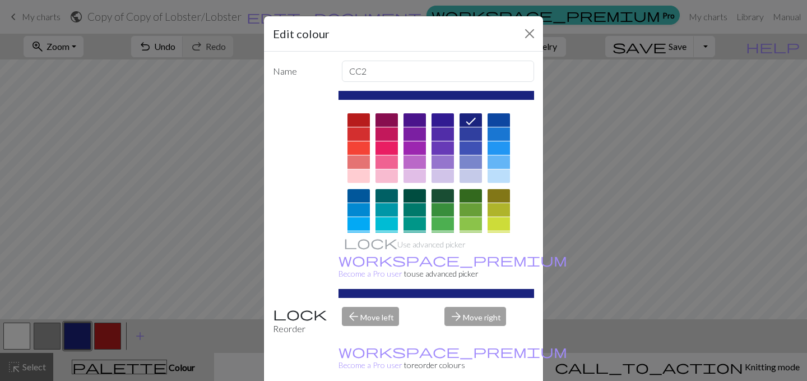
drag, startPoint x: 374, startPoint y: 98, endPoint x: 412, endPoint y: 98, distance: 38.1
click at [412, 98] on div at bounding box center [437, 95] width 196 height 9
click at [417, 289] on div at bounding box center [437, 293] width 196 height 9
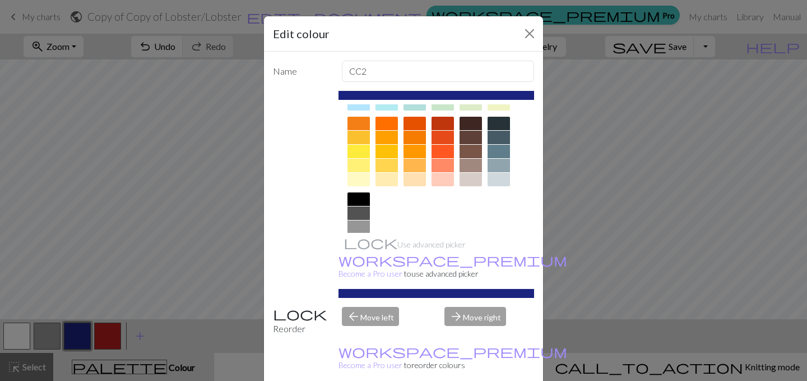
scroll to position [146, 0]
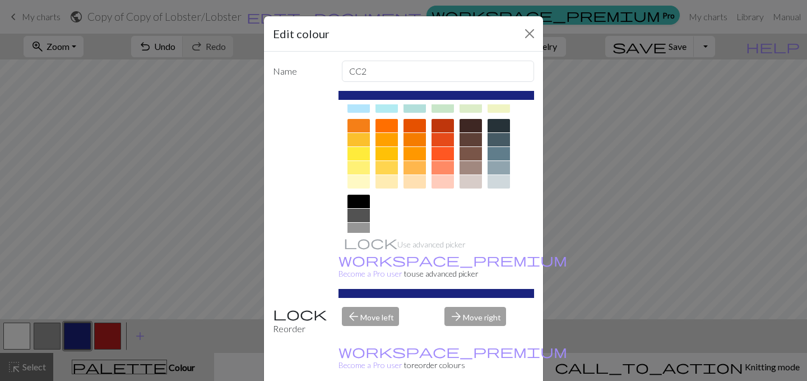
click at [500, 130] on div at bounding box center [499, 125] width 22 height 13
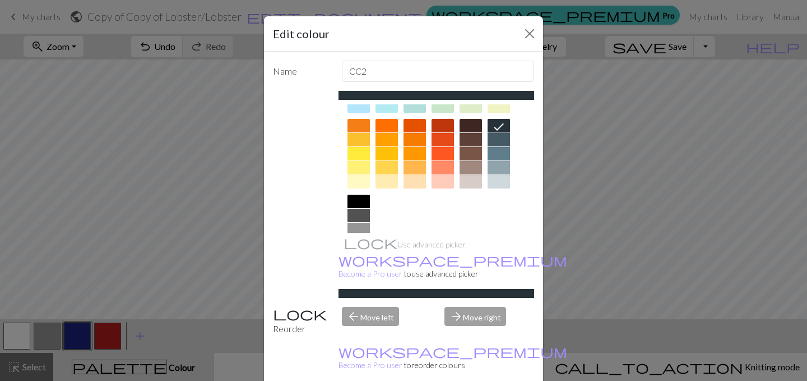
click at [499, 139] on div at bounding box center [499, 139] width 22 height 13
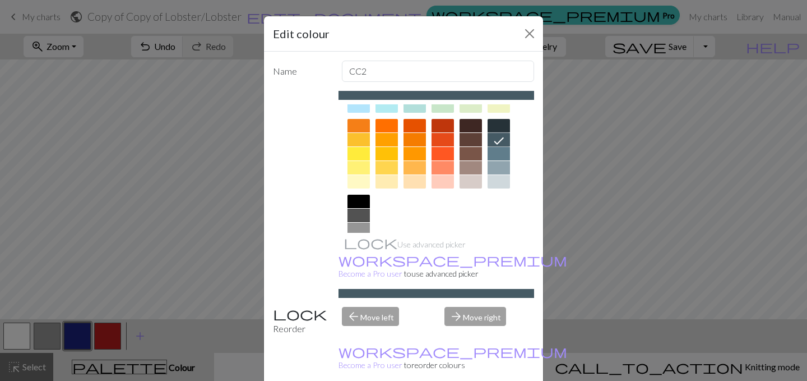
click at [497, 124] on div at bounding box center [499, 125] width 22 height 13
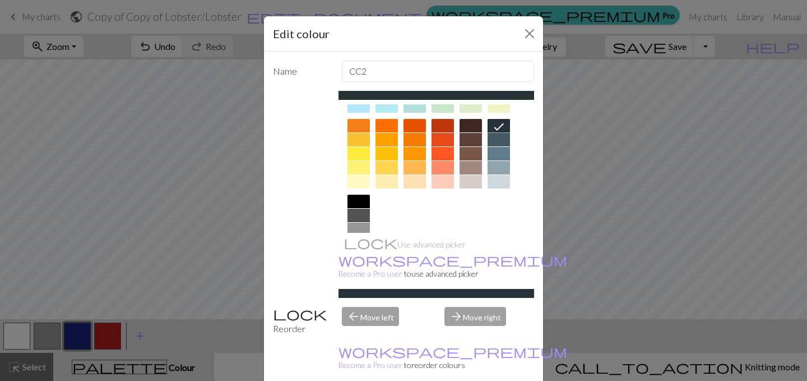
scroll to position [0, 0]
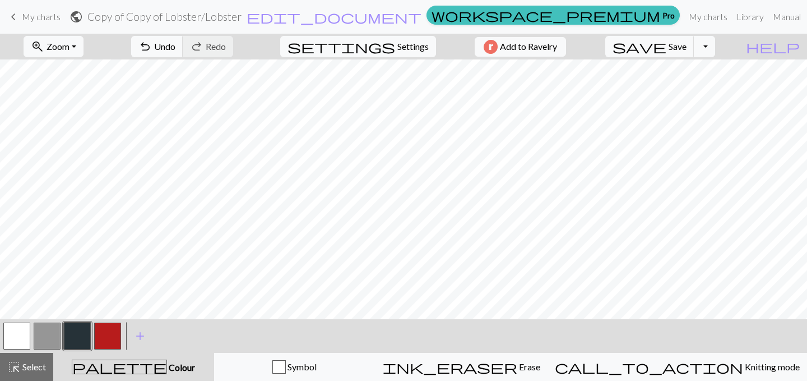
click at [73, 331] on button "button" at bounding box center [77, 335] width 27 height 27
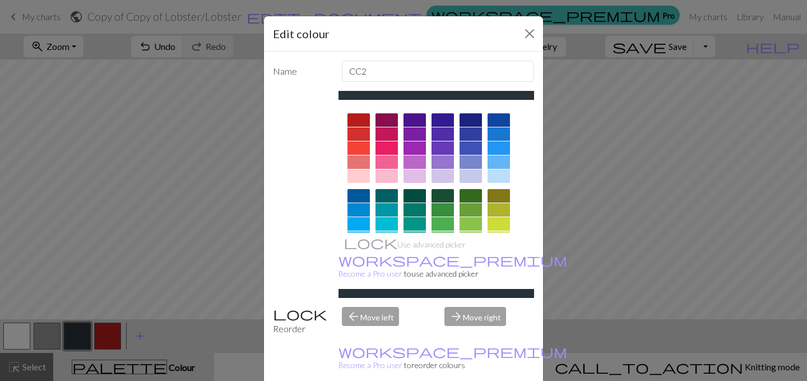
click at [502, 118] on div at bounding box center [499, 119] width 22 height 13
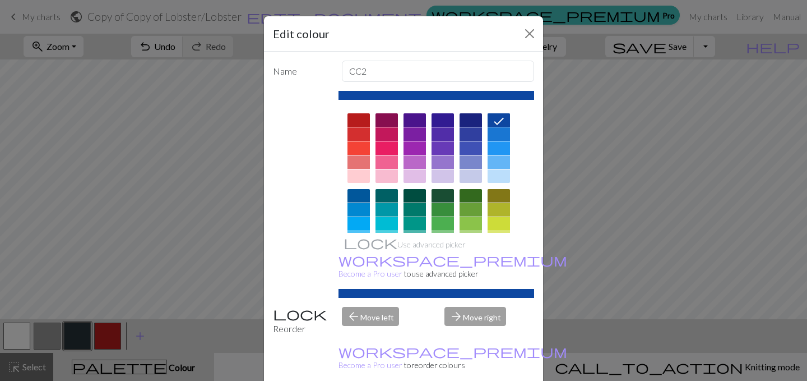
click at [477, 125] on div at bounding box center [471, 119] width 22 height 13
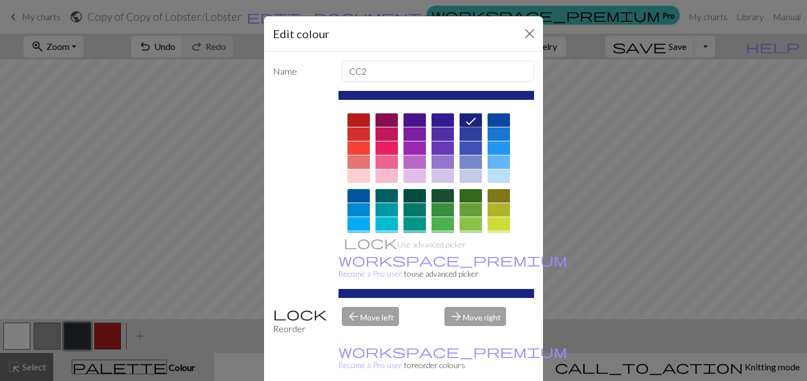
click at [503, 116] on div at bounding box center [499, 119] width 22 height 13
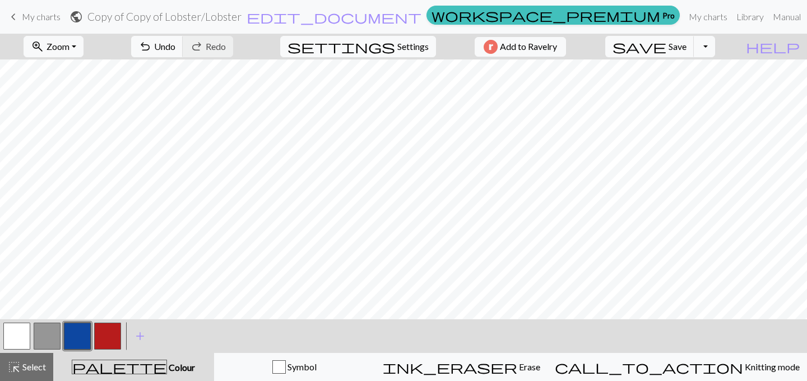
click at [84, 324] on button "button" at bounding box center [77, 335] width 27 height 27
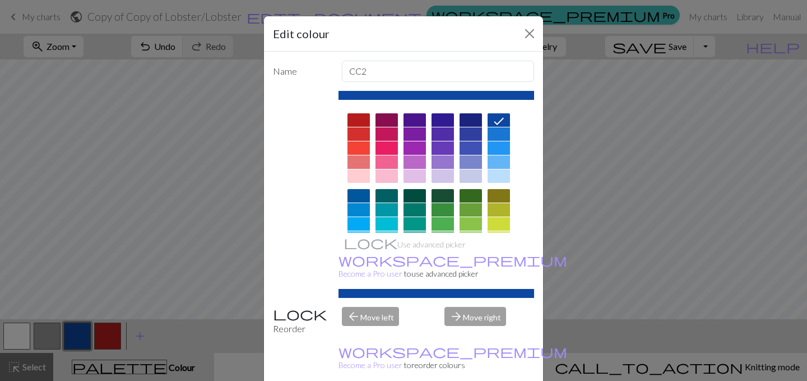
click at [464, 122] on div at bounding box center [471, 119] width 22 height 13
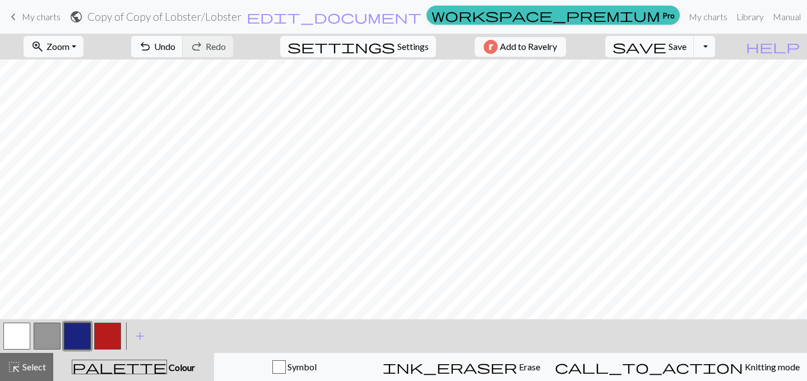
click at [404, 37] on button "settings Settings" at bounding box center [358, 46] width 156 height 21
select select "aran"
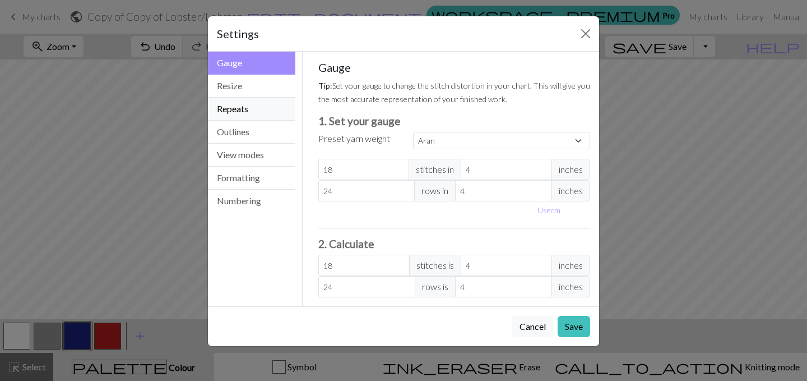
click at [269, 105] on button "Repeats" at bounding box center [251, 109] width 87 height 23
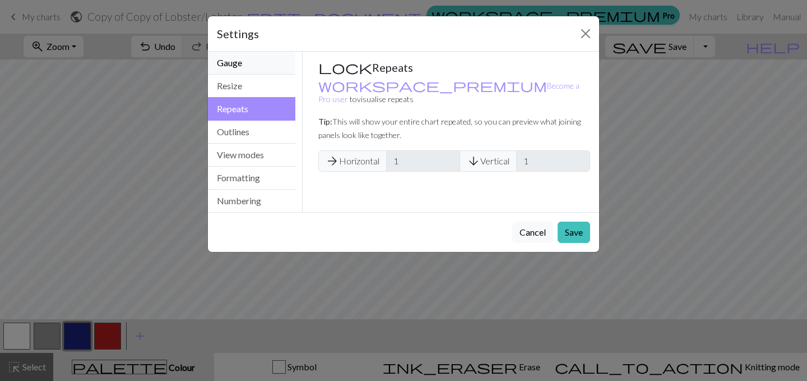
click at [259, 56] on button "Gauge" at bounding box center [251, 63] width 87 height 23
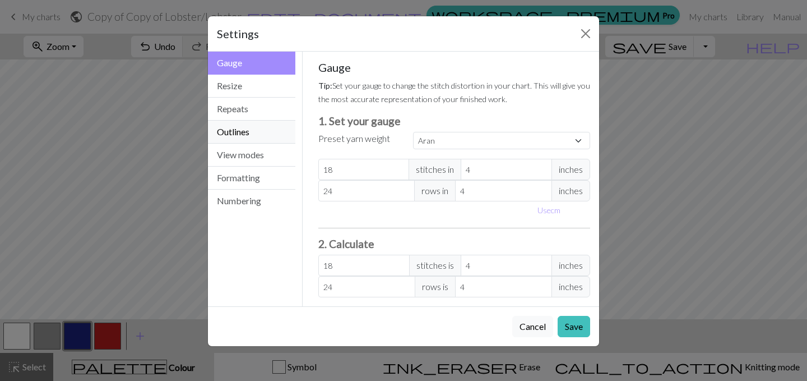
click at [267, 132] on button "Outlines" at bounding box center [251, 132] width 87 height 23
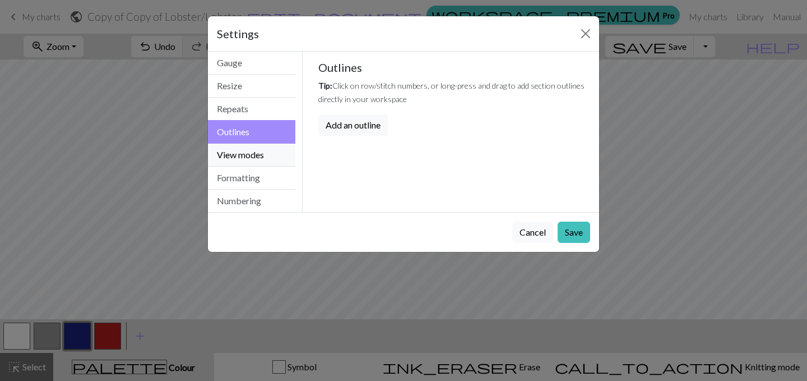
click at [255, 160] on button "View modes" at bounding box center [251, 155] width 87 height 23
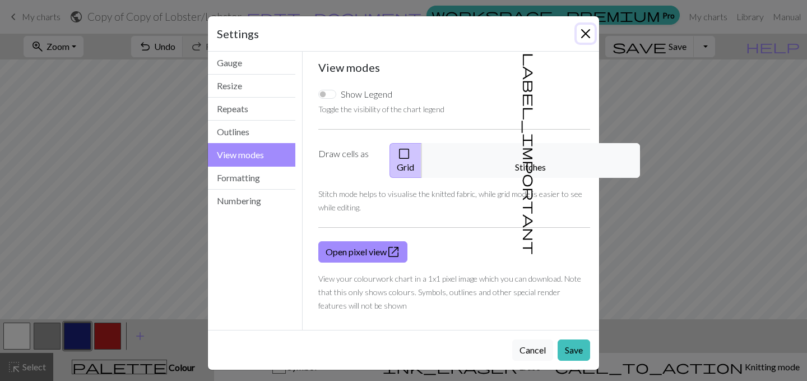
click at [587, 28] on button "Close" at bounding box center [586, 34] width 18 height 18
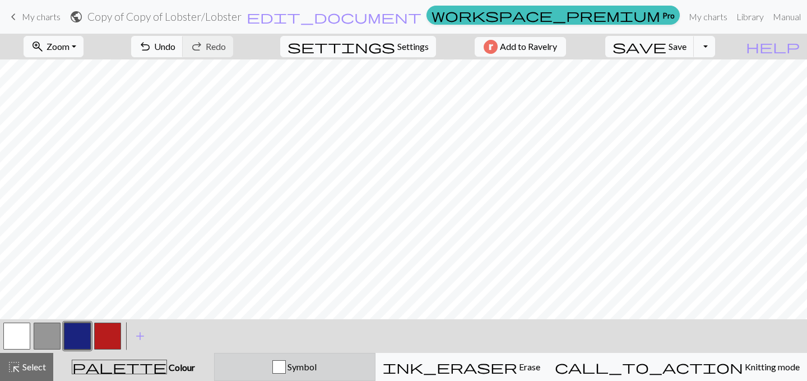
click at [334, 360] on div "Symbol" at bounding box center [294, 366] width 147 height 13
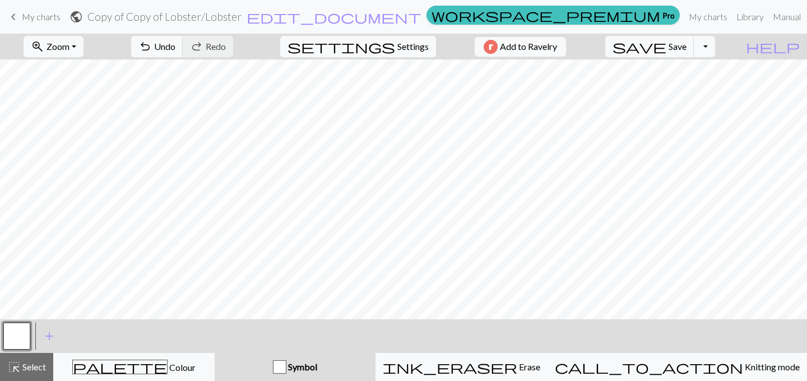
click at [52, 24] on link "keyboard_arrow_left My charts" at bounding box center [34, 16] width 54 height 19
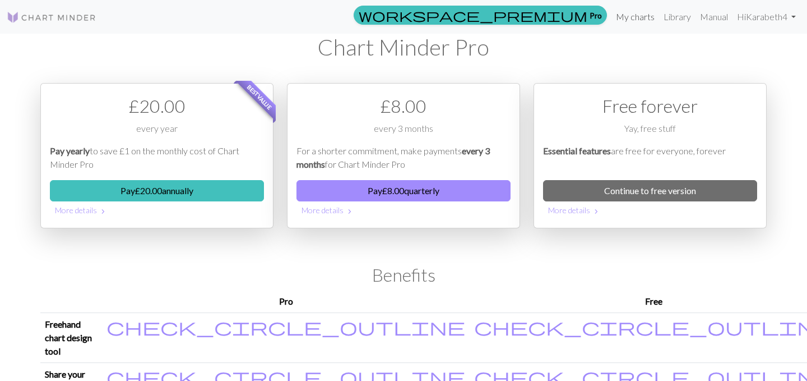
click at [641, 12] on link "My charts" at bounding box center [636, 17] width 48 height 22
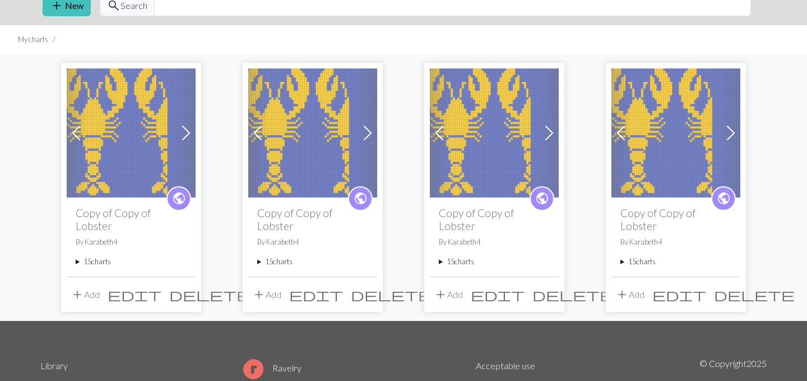
scroll to position [50, 0]
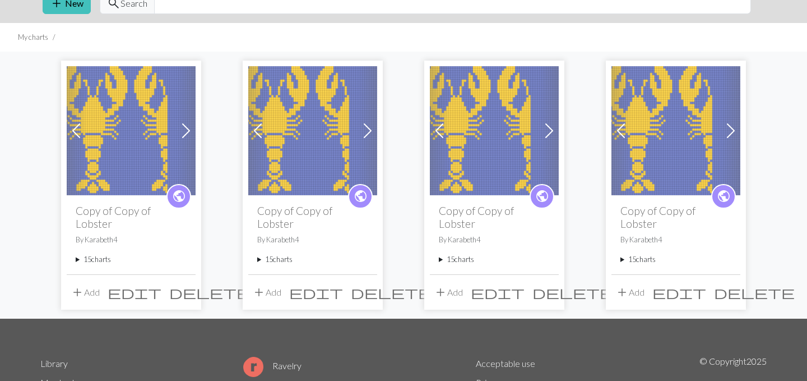
click at [731, 284] on span "delete" at bounding box center [754, 292] width 81 height 16
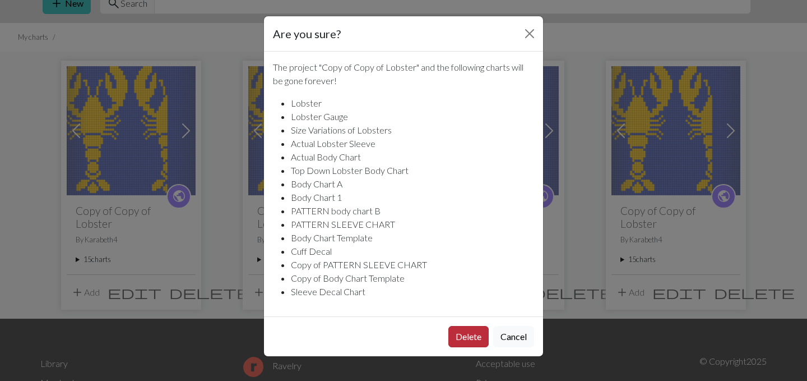
click at [472, 340] on button "Delete" at bounding box center [469, 336] width 40 height 21
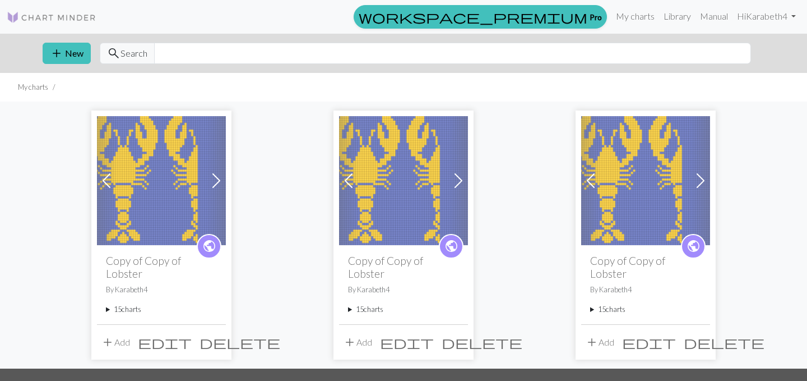
scroll to position [50, 0]
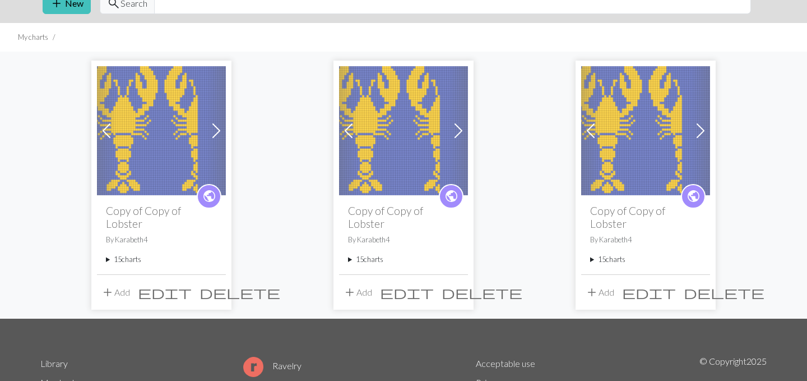
click at [699, 284] on span "delete" at bounding box center [724, 292] width 81 height 16
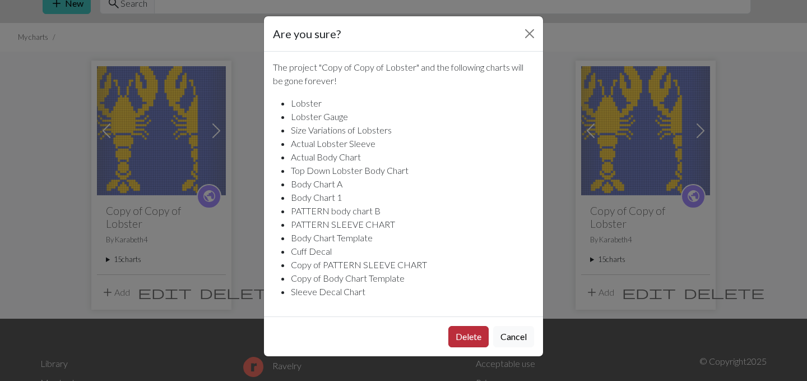
click at [465, 340] on button "Delete" at bounding box center [469, 336] width 40 height 21
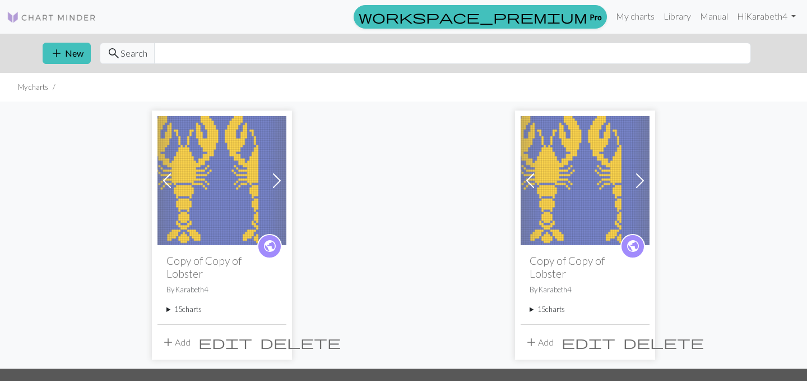
click at [638, 334] on span "delete" at bounding box center [664, 342] width 81 height 16
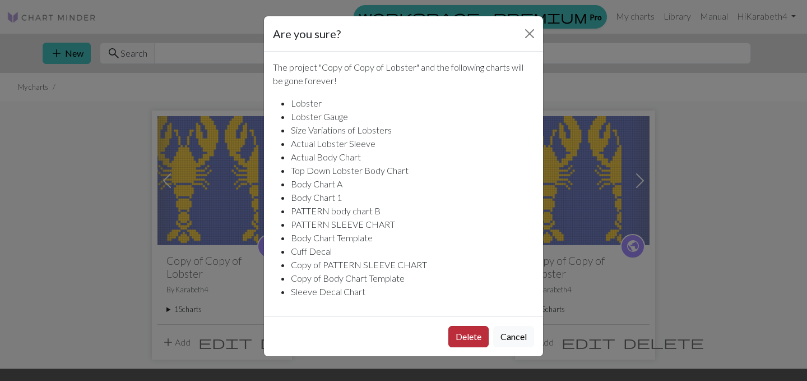
click at [464, 338] on button "Delete" at bounding box center [469, 336] width 40 height 21
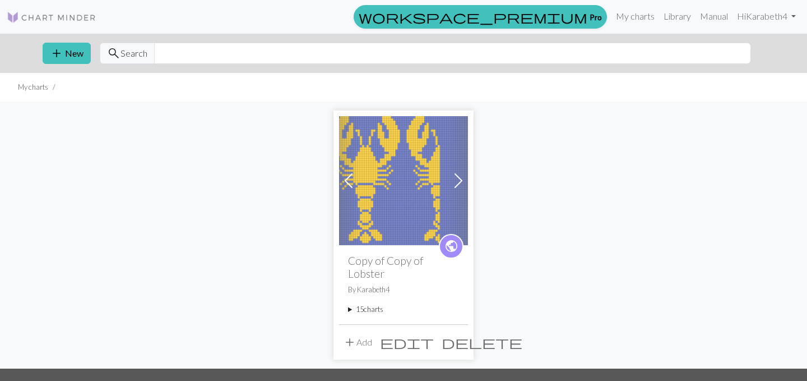
click at [370, 304] on summary "15 charts" at bounding box center [403, 309] width 111 height 11
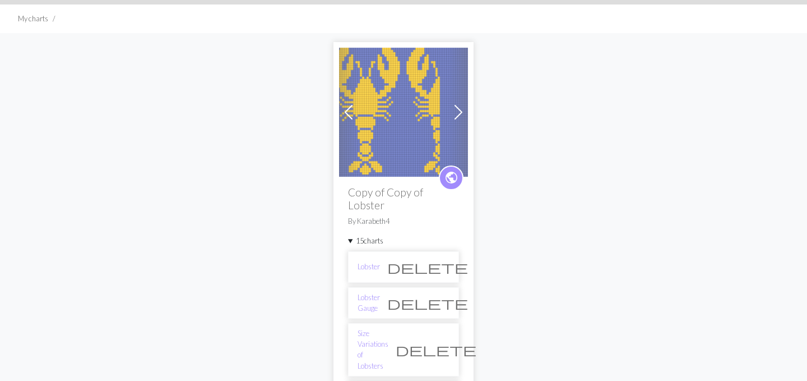
scroll to position [58, 0]
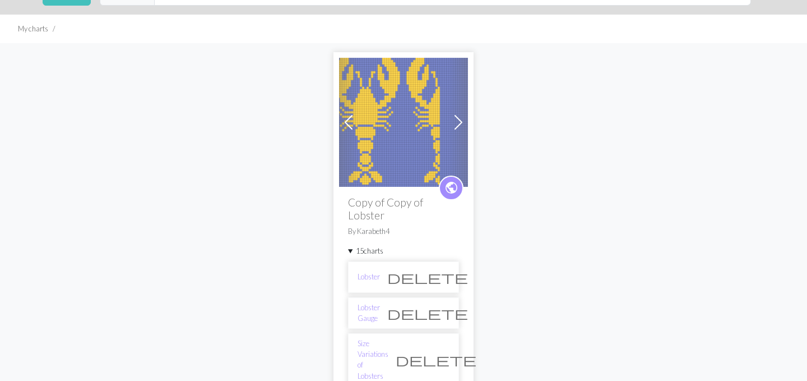
click at [463, 117] on span at bounding box center [459, 122] width 18 height 18
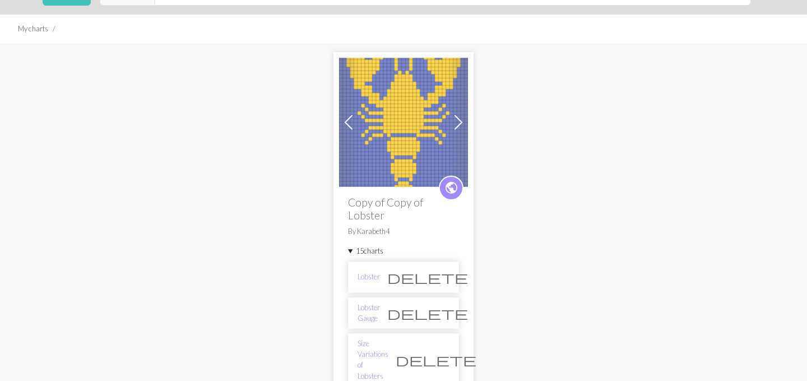
click at [463, 117] on span at bounding box center [459, 122] width 18 height 18
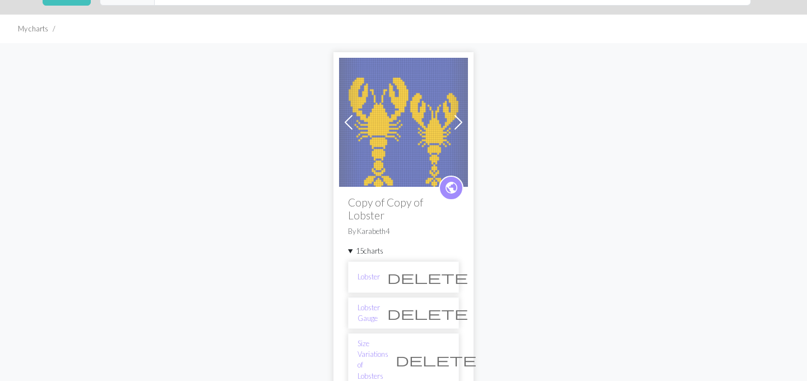
click at [463, 117] on span at bounding box center [459, 122] width 18 height 18
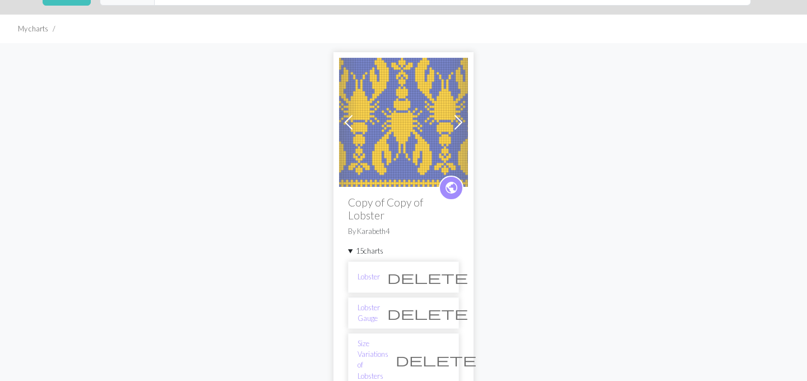
click at [463, 117] on span at bounding box center [459, 122] width 18 height 18
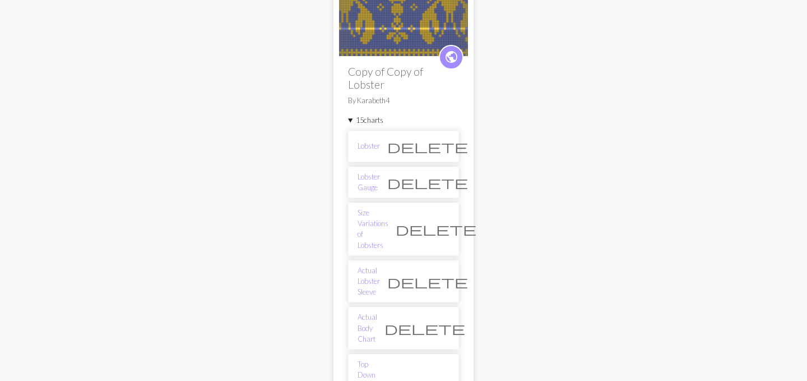
scroll to position [191, 0]
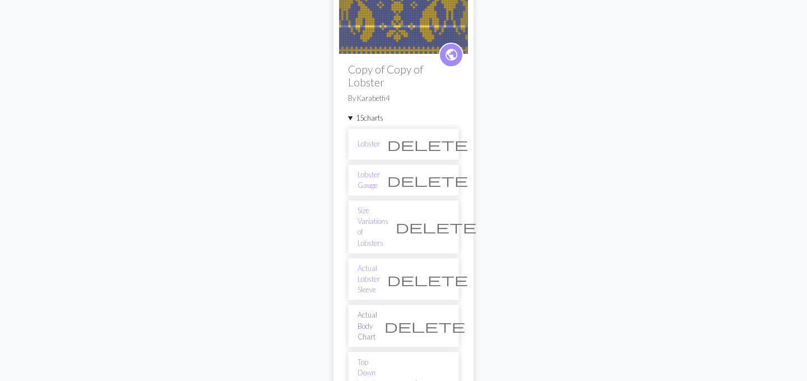
click at [367, 310] on link "Actual Body Chart" at bounding box center [368, 326] width 20 height 33
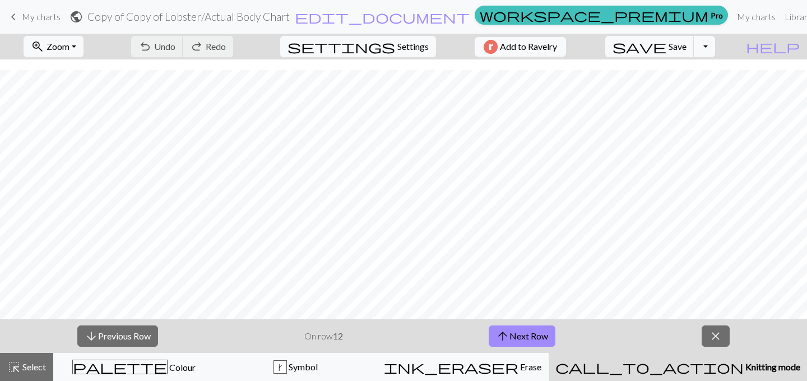
scroll to position [114, 0]
click at [521, 333] on button "arrow_upward Next Row" at bounding box center [522, 335] width 67 height 21
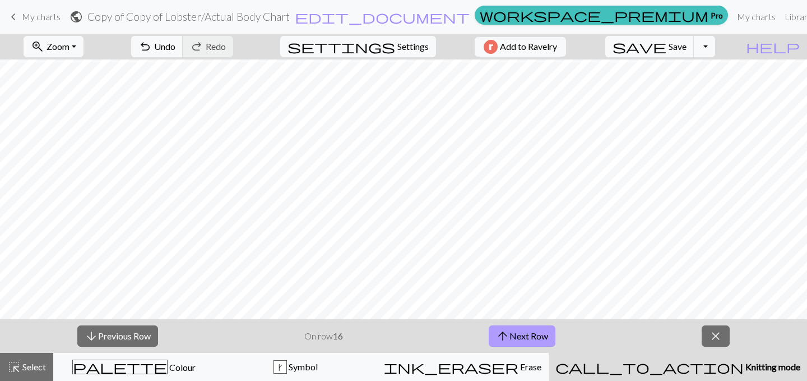
click at [521, 333] on button "arrow_upward Next Row" at bounding box center [522, 335] width 67 height 21
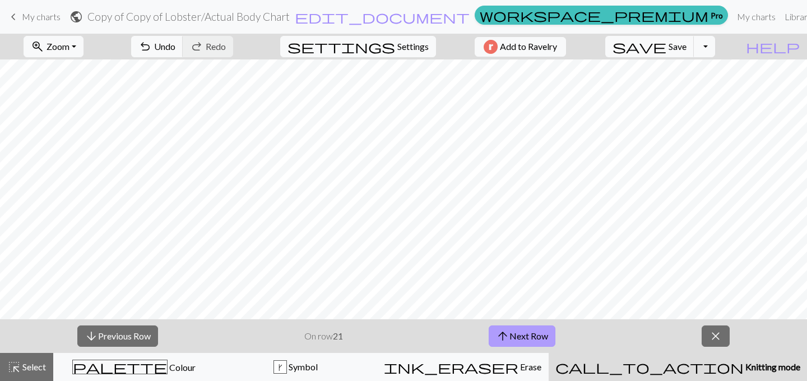
click at [521, 333] on button "arrow_upward Next Row" at bounding box center [522, 335] width 67 height 21
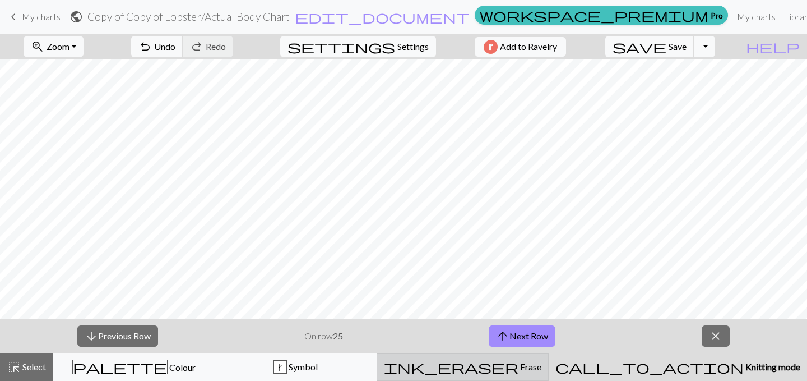
click at [516, 357] on button "ink_eraser Erase Erase" at bounding box center [463, 367] width 172 height 28
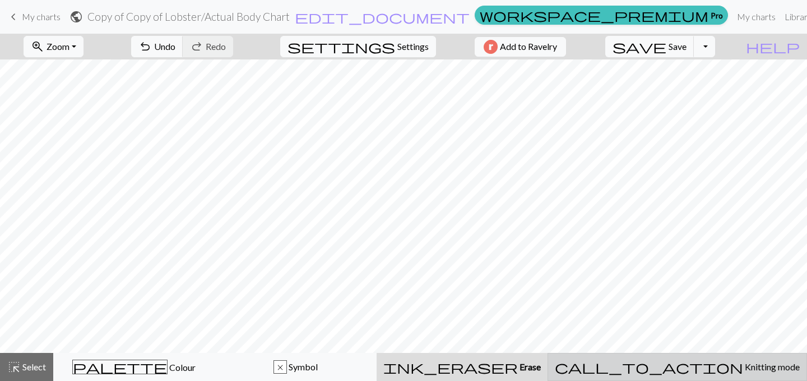
click at [671, 362] on div "call_to_action Knitting mode Knitting mode" at bounding box center [677, 366] width 245 height 13
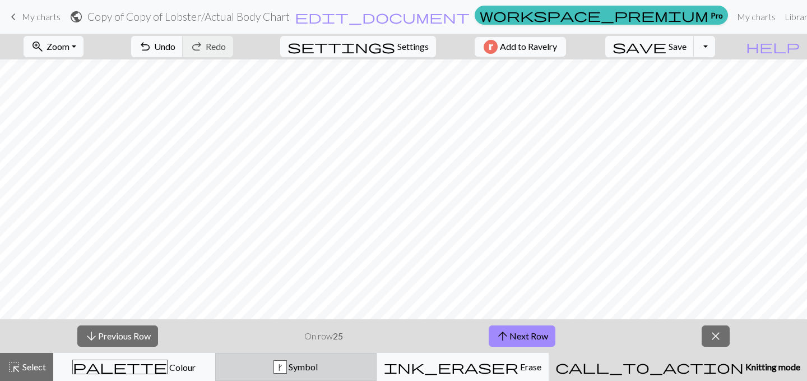
click at [367, 360] on div "k Symbol" at bounding box center [296, 366] width 147 height 13
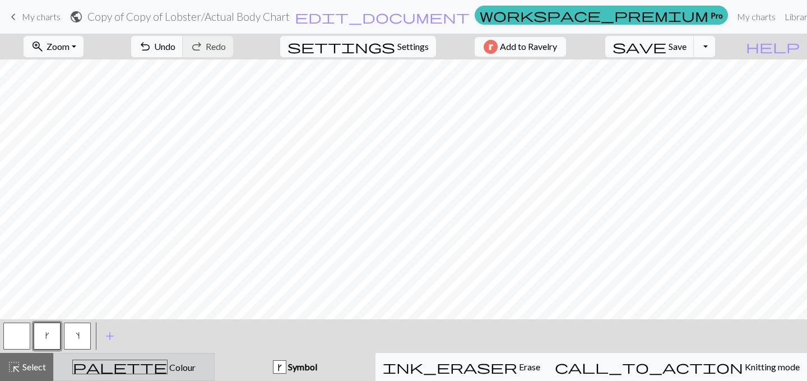
click at [207, 368] on div "palette Colour Colour" at bounding box center [134, 366] width 147 height 15
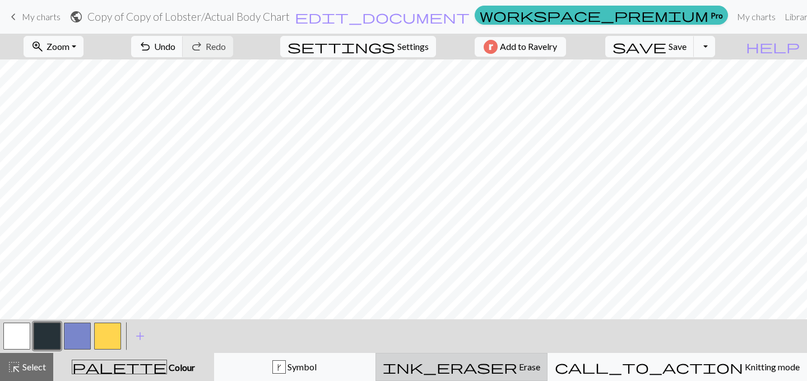
click at [476, 368] on div "ink_eraser Erase Erase" at bounding box center [462, 366] width 158 height 13
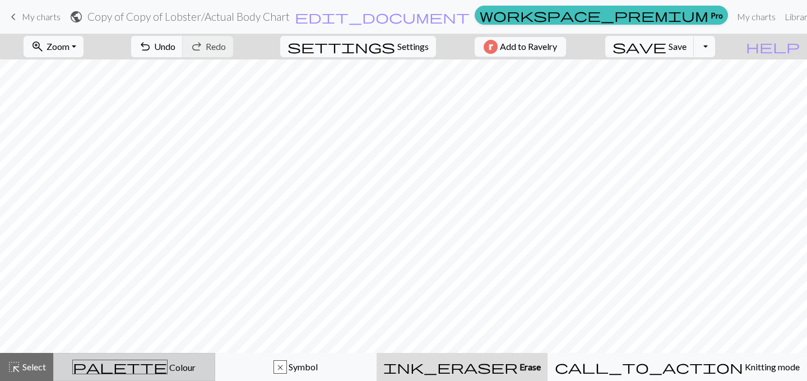
click at [178, 369] on div "palette Colour Colour" at bounding box center [134, 366] width 147 height 15
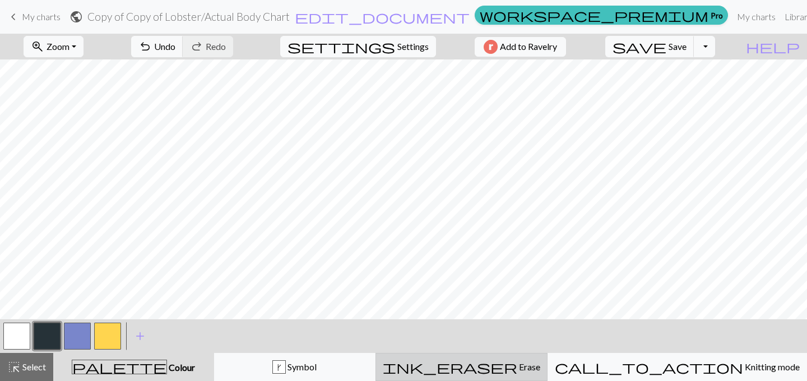
click at [527, 367] on span "Erase" at bounding box center [529, 366] width 23 height 11
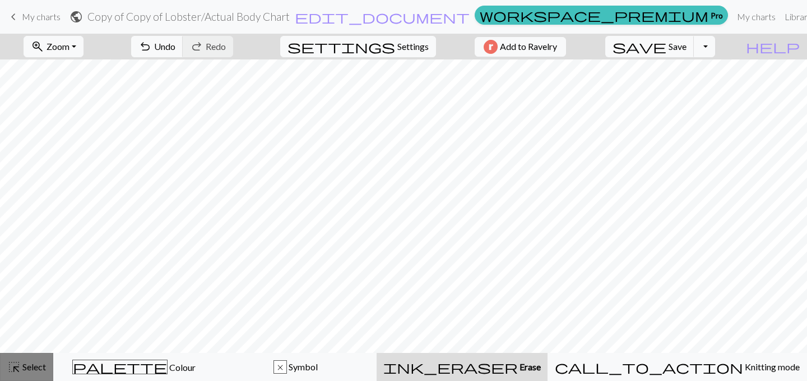
click at [25, 358] on button "highlight_alt Select Select" at bounding box center [26, 367] width 53 height 28
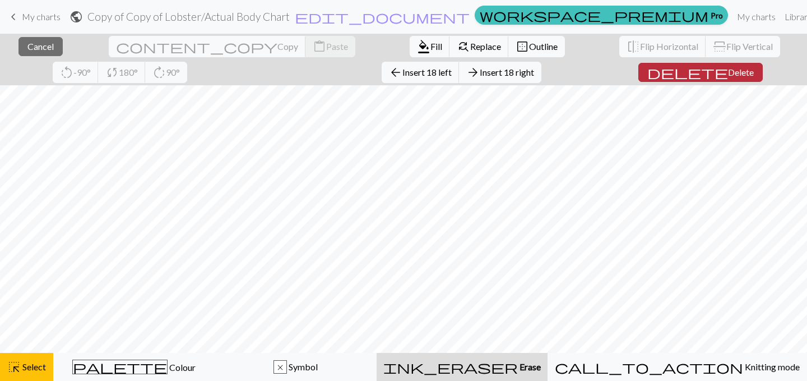
click at [728, 71] on span "Delete" at bounding box center [741, 72] width 26 height 11
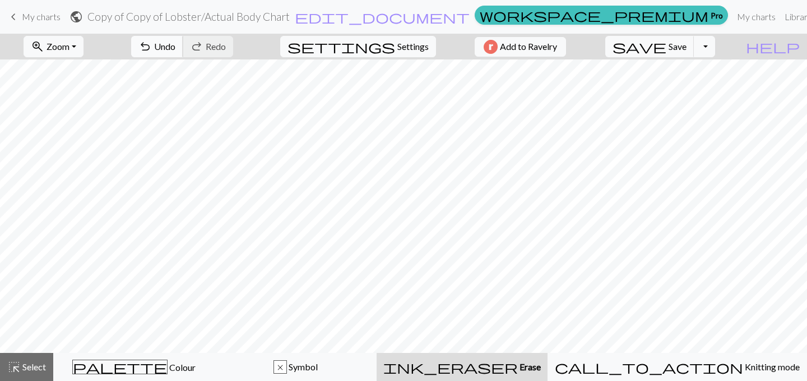
click at [183, 38] on button "undo Undo Undo" at bounding box center [157, 46] width 52 height 21
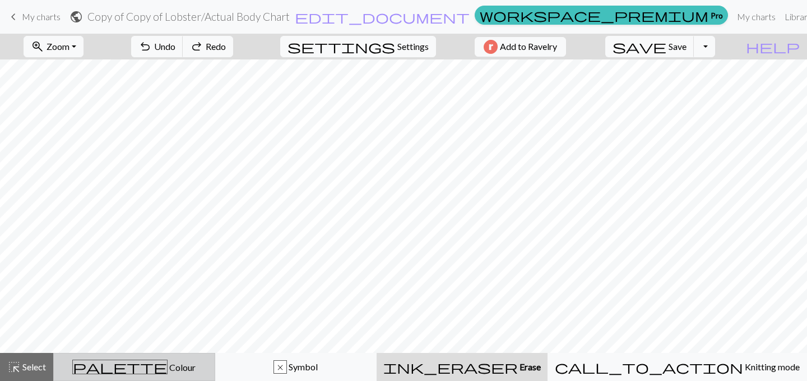
click at [168, 363] on span "Colour" at bounding box center [182, 367] width 28 height 11
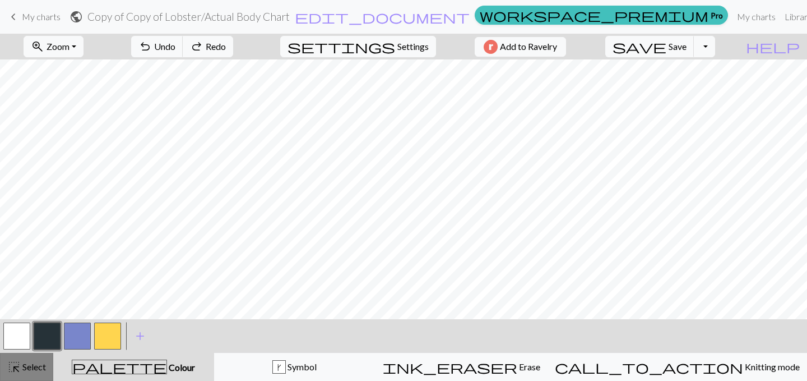
click at [26, 364] on span "Select" at bounding box center [33, 366] width 25 height 11
